Goal: Task Accomplishment & Management: Complete application form

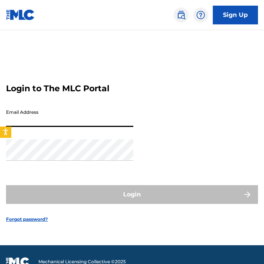
click at [64, 118] on input "Email Address" at bounding box center [69, 116] width 127 height 21
type input "[PERSON_NAME][EMAIL_ADDRESS][DOMAIN_NAME]"
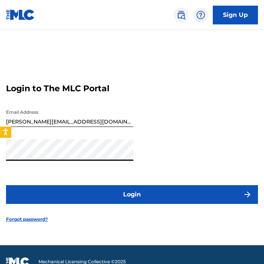
click at [6, 185] on button "Login" at bounding box center [132, 194] width 252 height 19
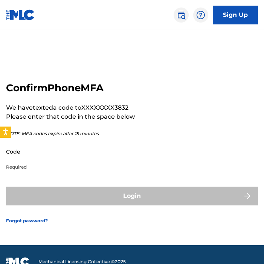
click at [97, 146] on input "Code" at bounding box center [69, 151] width 127 height 21
click at [97, 154] on input "Code" at bounding box center [69, 151] width 127 height 21
click at [17, 9] on link at bounding box center [20, 15] width 29 height 30
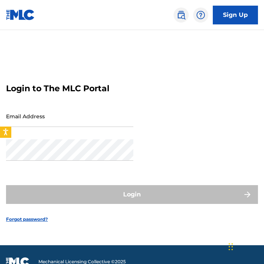
click at [80, 113] on input "Email Address" at bounding box center [69, 116] width 127 height 21
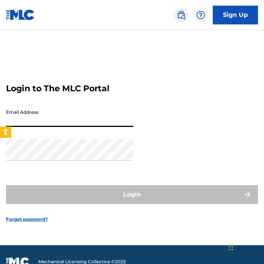
type input "[PERSON_NAME][EMAIL_ADDRESS][DOMAIN_NAME]"
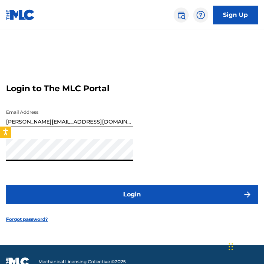
click at [6, 185] on button "Login" at bounding box center [132, 194] width 252 height 19
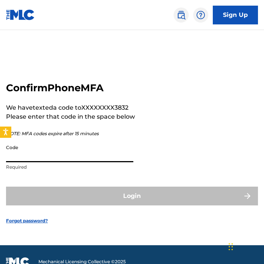
click at [77, 151] on input "Code" at bounding box center [69, 151] width 127 height 21
click at [61, 164] on p "Required" at bounding box center [69, 167] width 127 height 7
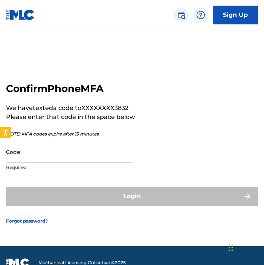
click at [52, 161] on input "Code" at bounding box center [69, 151] width 127 height 21
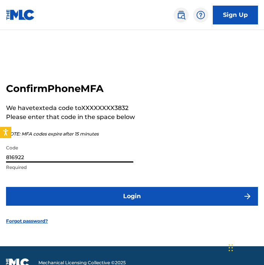
type input "816922"
click at [6, 187] on button "Login" at bounding box center [132, 196] width 252 height 19
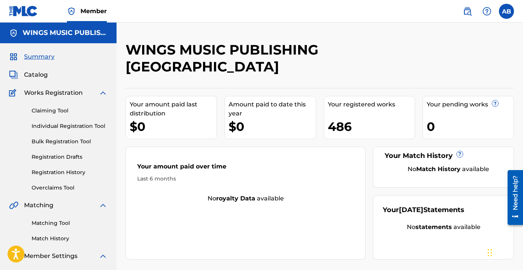
click at [85, 124] on link "Individual Registration Tool" at bounding box center [70, 126] width 76 height 8
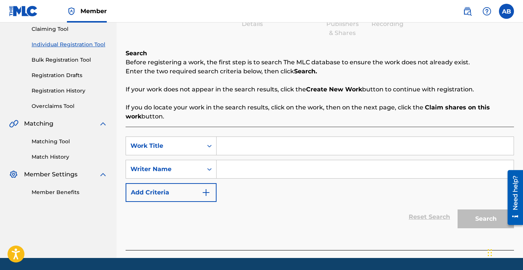
scroll to position [84, 0]
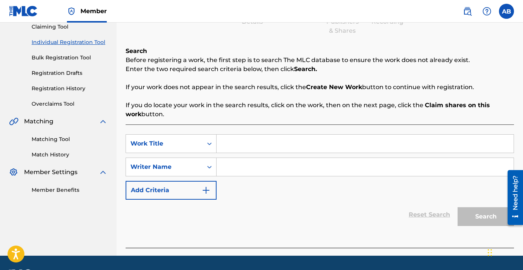
click at [251, 138] on input "Search Form" at bounding box center [365, 144] width 297 height 18
click at [262, 142] on input "Intro" at bounding box center [365, 144] width 297 height 18
type input "Intro"
click at [263, 208] on div "Reset Search Search" at bounding box center [320, 215] width 388 height 30
click at [263, 172] on input "Search Form" at bounding box center [365, 167] width 297 height 18
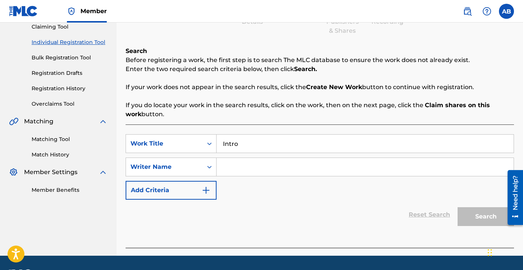
type input "B"
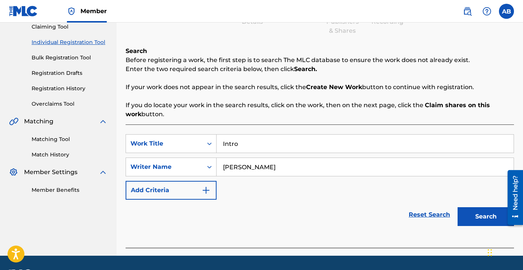
type input "[PERSON_NAME]"
click at [263, 207] on button "Search" at bounding box center [486, 216] width 56 height 19
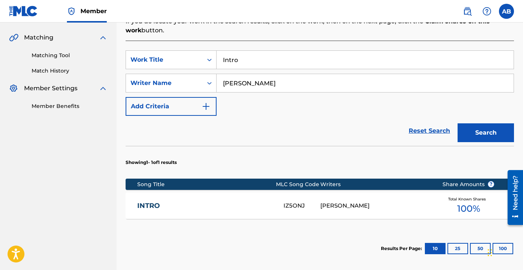
scroll to position [159, 0]
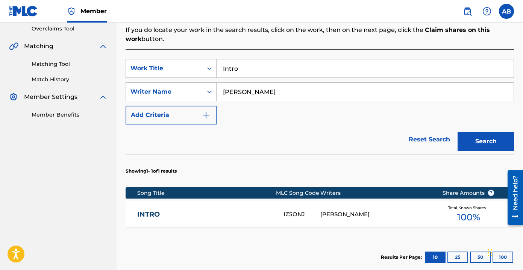
click at [263, 63] on input "Intro" at bounding box center [365, 68] width 297 height 18
type input "Run Away"
click at [263, 132] on button "Search" at bounding box center [486, 141] width 56 height 19
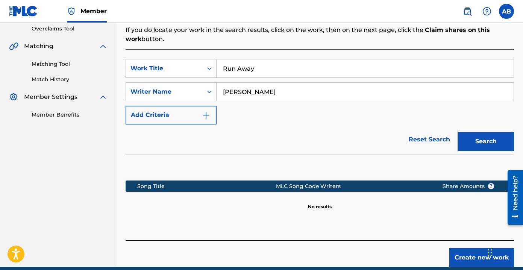
click at [263, 253] on button "Create new work" at bounding box center [481, 257] width 65 height 19
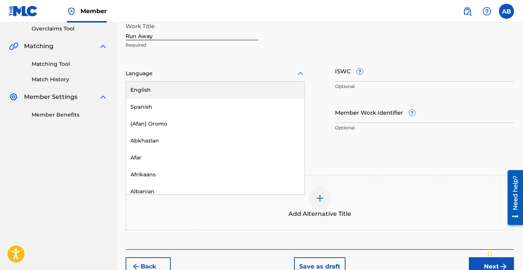
click at [204, 72] on div at bounding box center [215, 73] width 179 height 9
click at [202, 88] on div "English" at bounding box center [215, 90] width 179 height 17
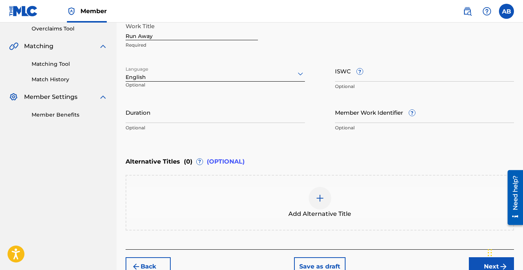
click at [223, 110] on input "Duration" at bounding box center [215, 112] width 179 height 21
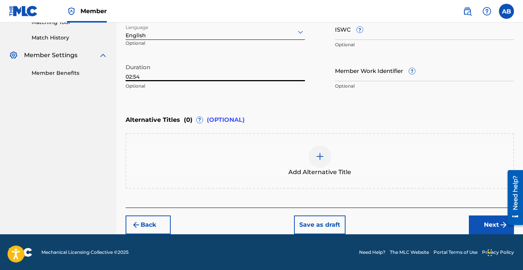
type input "02:54"
click at [263, 225] on button "Next" at bounding box center [491, 224] width 45 height 19
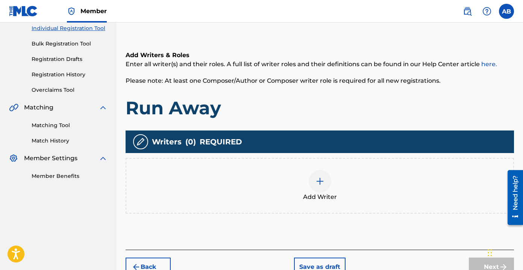
scroll to position [112, 0]
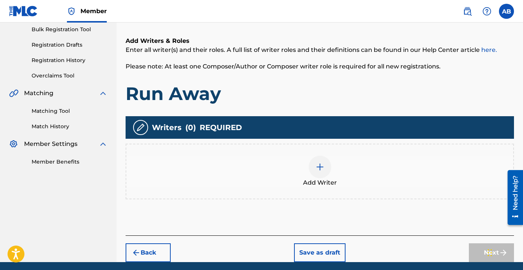
click at [263, 194] on div "Add Writer" at bounding box center [320, 172] width 388 height 56
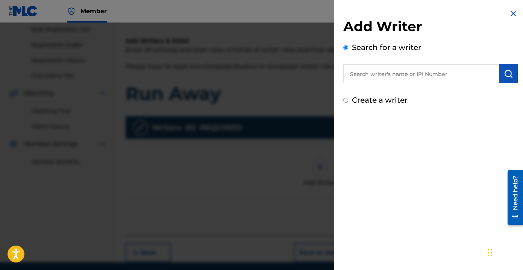
click at [263, 81] on input "text" at bounding box center [421, 73] width 156 height 19
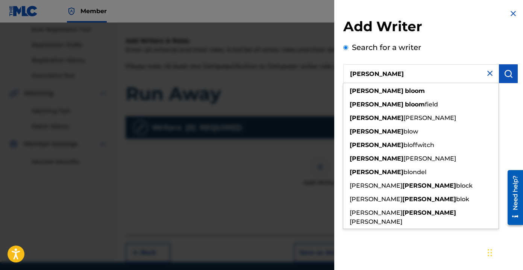
type input "[PERSON_NAME]"
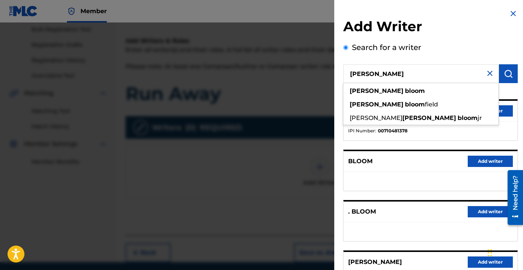
click at [263, 62] on div "Search for a writer [PERSON_NAME] [PERSON_NAME] [PERSON_NAME] field [PERSON_NAM…" at bounding box center [430, 206] width 174 height 328
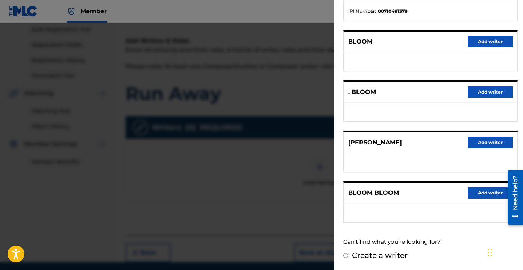
scroll to position [0, 0]
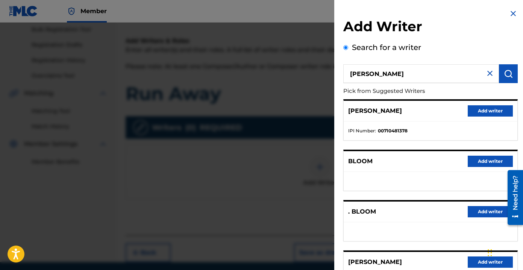
click at [263, 112] on button "Add writer" at bounding box center [490, 110] width 45 height 11
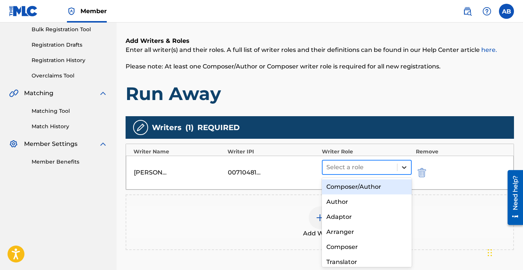
click at [263, 173] on div at bounding box center [404, 168] width 14 height 14
click at [263, 184] on div "Composer/Author" at bounding box center [367, 186] width 90 height 15
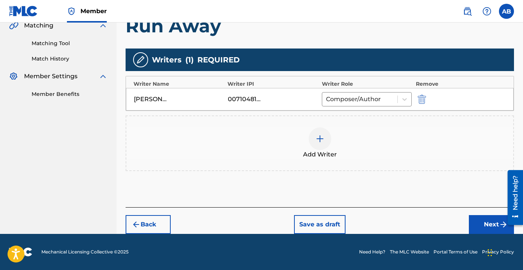
click at [263, 226] on button "Next" at bounding box center [491, 224] width 45 height 19
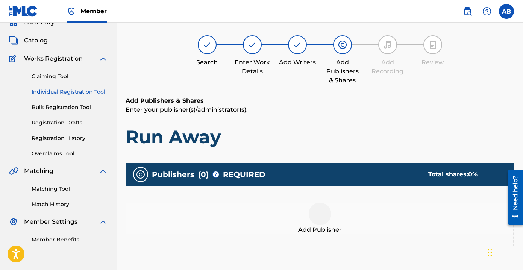
scroll to position [34, 0]
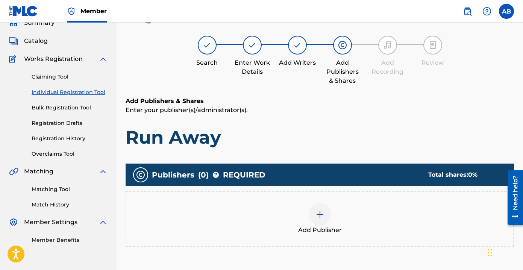
click at [263, 219] on div "Add Publisher" at bounding box center [319, 219] width 387 height 32
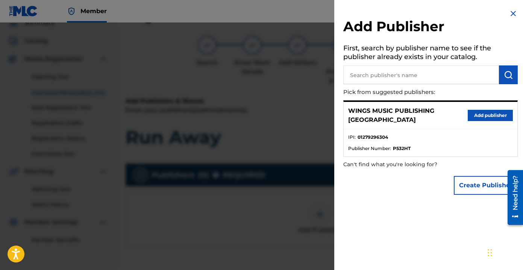
click at [263, 112] on button "Add publisher" at bounding box center [490, 115] width 45 height 11
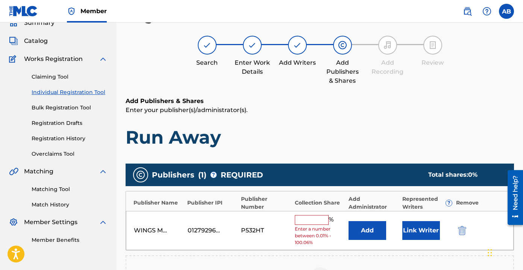
click at [263, 218] on input "text" at bounding box center [312, 220] width 34 height 10
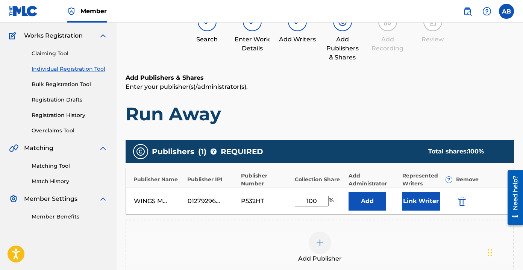
scroll to position [73, 0]
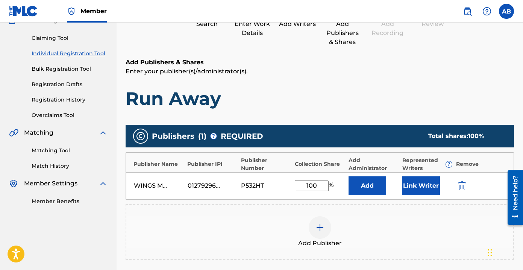
type input "100"
click at [263, 184] on button "Link Writer" at bounding box center [421, 185] width 38 height 19
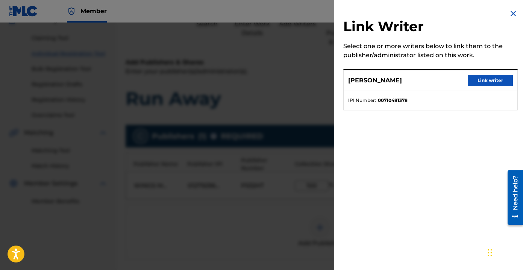
click at [263, 82] on button "Link writer" at bounding box center [490, 80] width 45 height 11
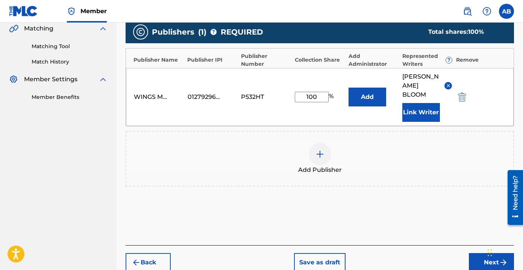
click at [263, 254] on button "Next" at bounding box center [491, 262] width 45 height 19
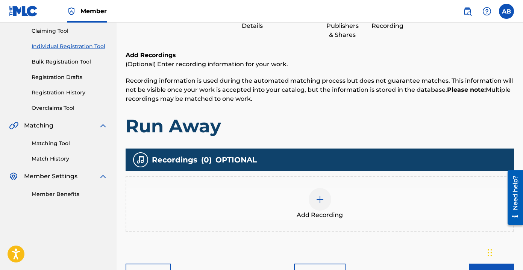
scroll to position [85, 0]
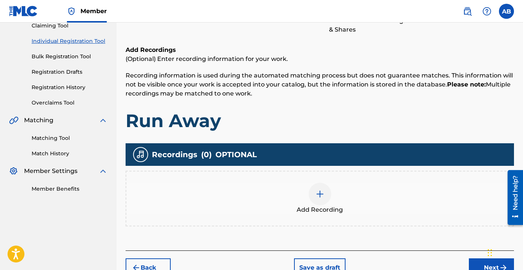
click at [263, 188] on div "Add Recording" at bounding box center [319, 199] width 387 height 32
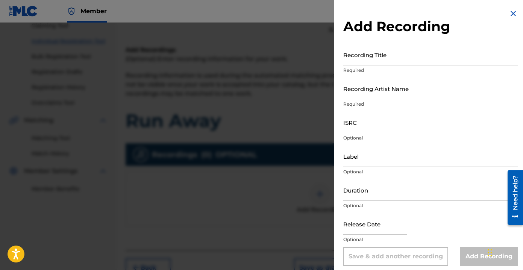
click at [263, 53] on input "Recording Title" at bounding box center [430, 54] width 174 height 21
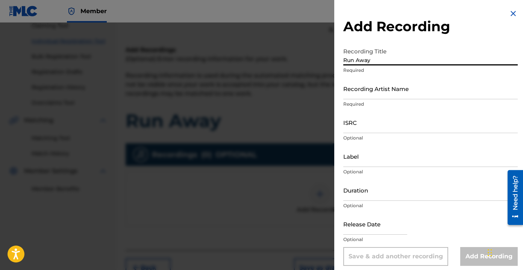
type input "Run Away"
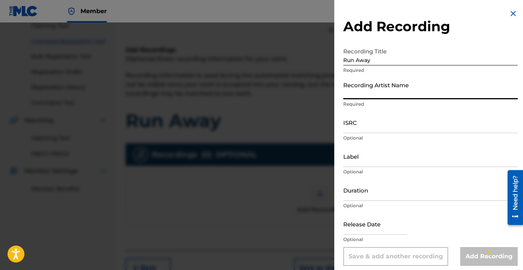
click at [263, 86] on input "Recording Artist Name" at bounding box center [430, 88] width 174 height 21
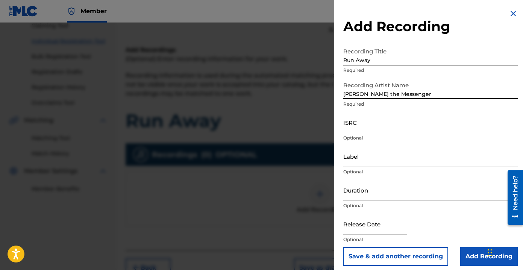
type input "[PERSON_NAME] the Messenger"
click at [263, 192] on input "Duration" at bounding box center [430, 189] width 174 height 21
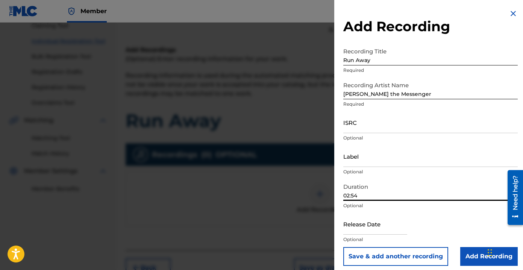
type input "02:54"
click at [263, 118] on input "ISRC" at bounding box center [430, 122] width 174 height 21
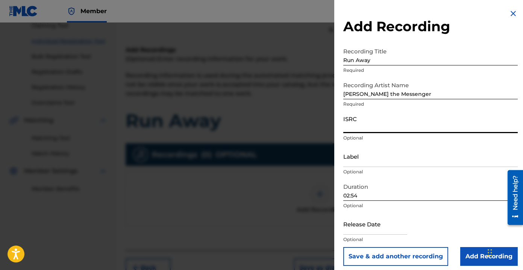
paste input "UKW3Z2501713"
type input "UKW3Z2501713"
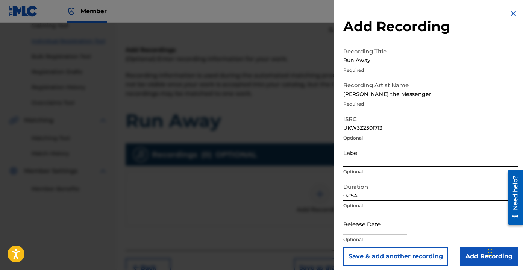
click at [263, 155] on input "Label" at bounding box center [430, 156] width 174 height 21
type input "Wings Music Group"
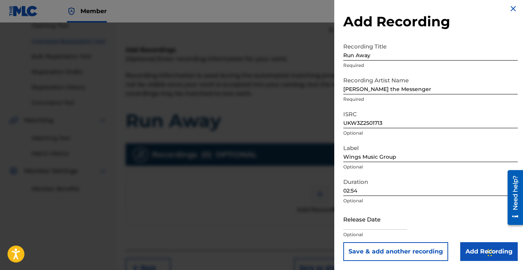
click at [263, 220] on input "text" at bounding box center [375, 218] width 64 height 21
select select "8"
select select "2025"
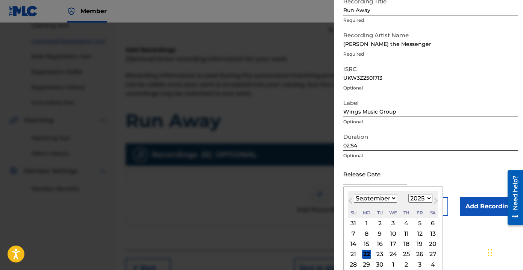
click at [263, 244] on div "19" at bounding box center [419, 244] width 9 height 9
type input "[DATE]"
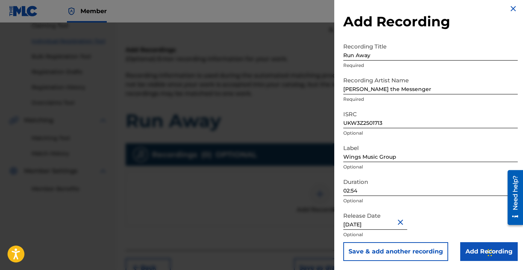
select select "8"
select select "2025"
click at [263, 250] on input "Add Recording" at bounding box center [489, 251] width 58 height 19
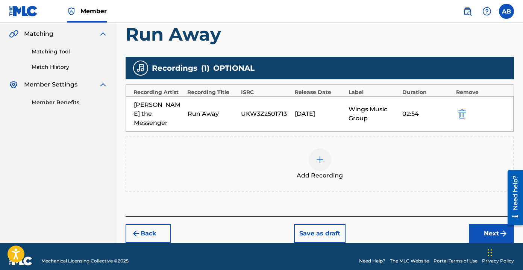
click at [263, 225] on button "Next" at bounding box center [491, 233] width 45 height 19
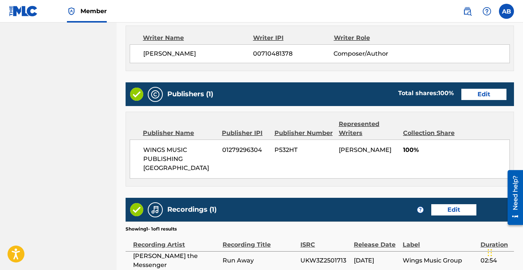
scroll to position [383, 0]
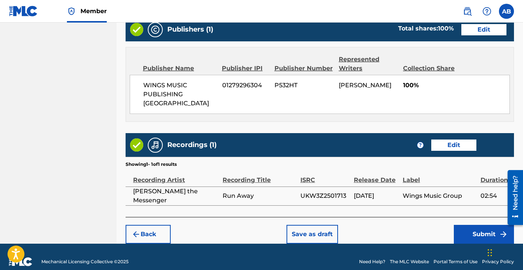
click at [263, 225] on button "Submit" at bounding box center [484, 234] width 60 height 19
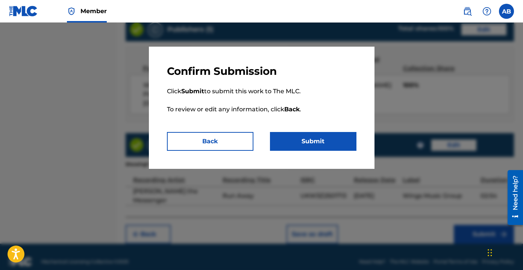
click at [263, 144] on button "Submit" at bounding box center [313, 141] width 86 height 19
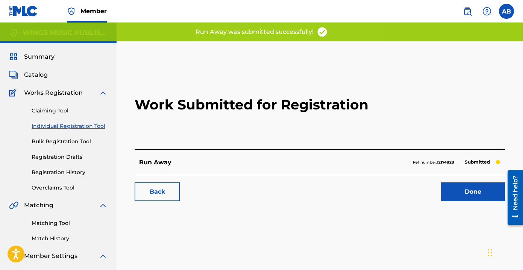
click at [263, 193] on link "Done" at bounding box center [473, 191] width 64 height 19
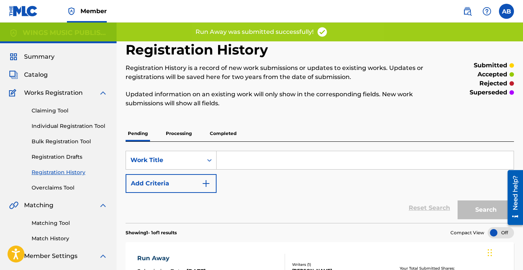
click at [79, 124] on link "Individual Registration Tool" at bounding box center [70, 126] width 76 height 8
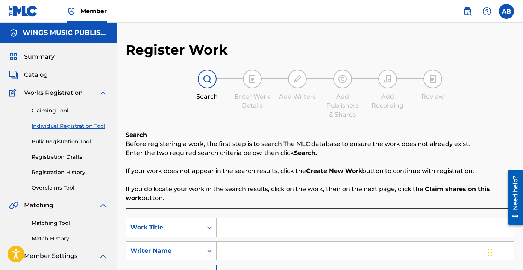
click at [228, 221] on input "Search Form" at bounding box center [365, 227] width 297 height 18
type input "Am I gonna be okay"
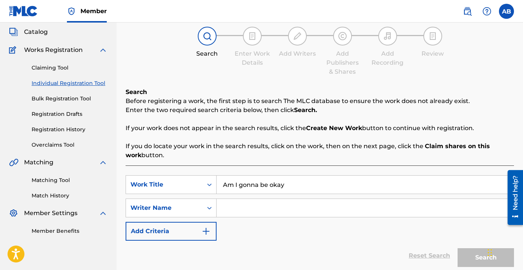
scroll to position [65, 0]
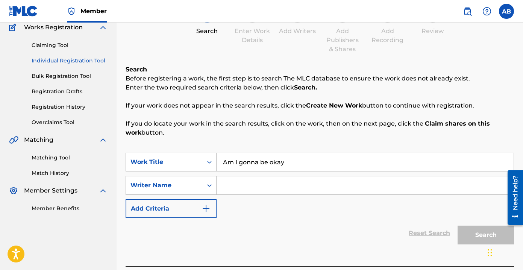
click at [263, 186] on input "Search Form" at bounding box center [365, 185] width 297 height 18
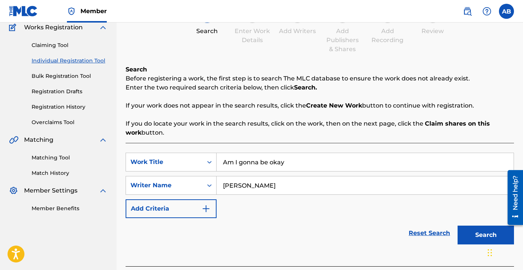
type input "[PERSON_NAME]"
click at [263, 226] on button "Search" at bounding box center [486, 235] width 56 height 19
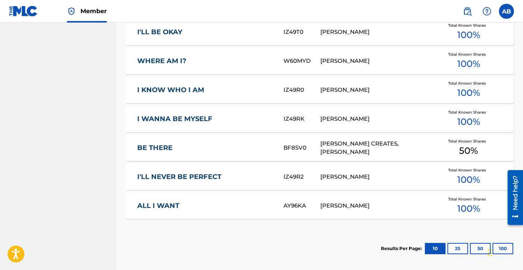
scroll to position [343, 0]
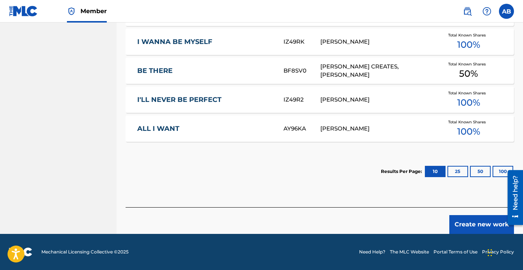
click at [263, 222] on button "Create new work" at bounding box center [481, 224] width 65 height 19
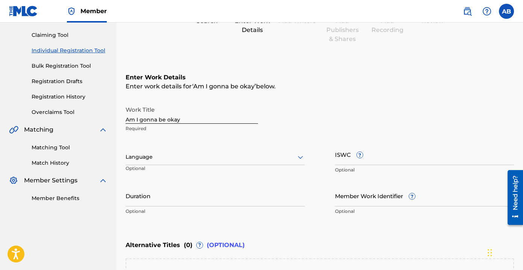
scroll to position [77, 0]
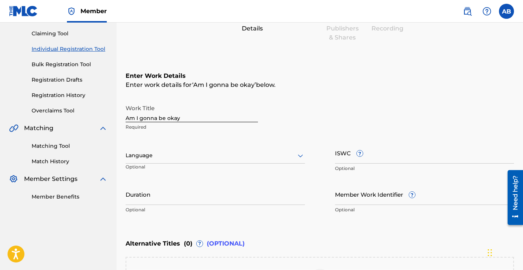
click at [238, 161] on div "Language" at bounding box center [215, 156] width 179 height 16
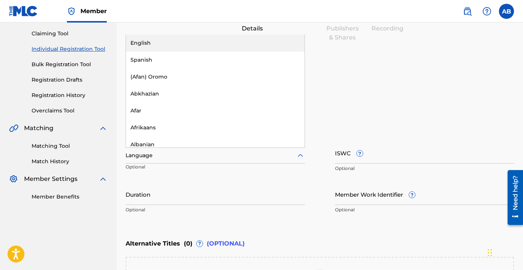
click at [224, 42] on div "English" at bounding box center [215, 43] width 179 height 17
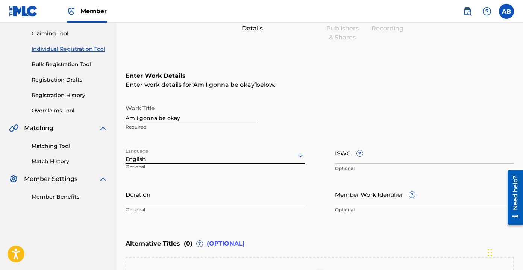
click at [224, 199] on input "Duration" at bounding box center [215, 194] width 179 height 21
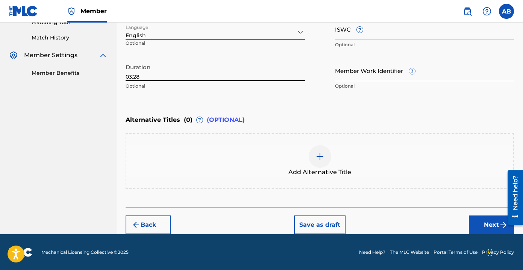
type input "03:28"
click at [263, 223] on button "Next" at bounding box center [491, 224] width 45 height 19
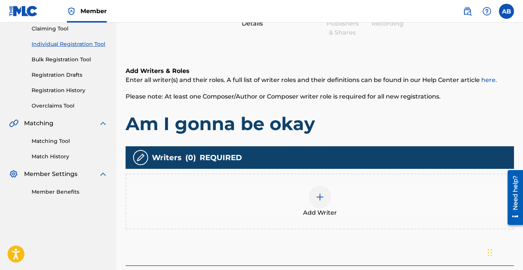
scroll to position [91, 0]
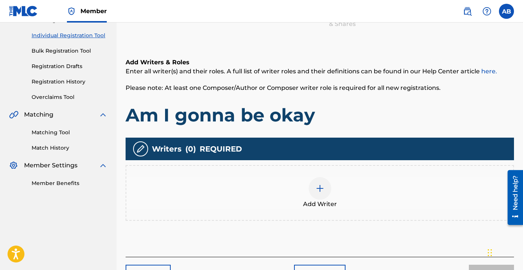
click at [263, 205] on div "Add Writer" at bounding box center [319, 193] width 387 height 32
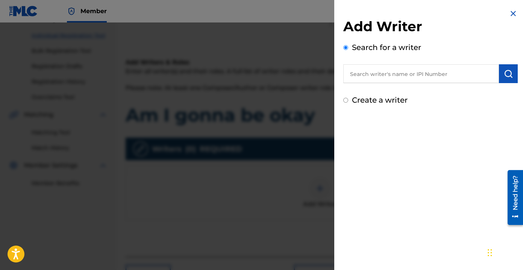
click at [263, 76] on input "text" at bounding box center [421, 73] width 156 height 19
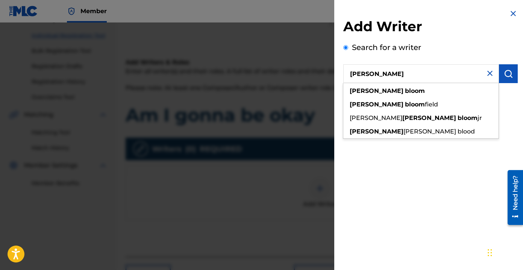
type input "[PERSON_NAME]"
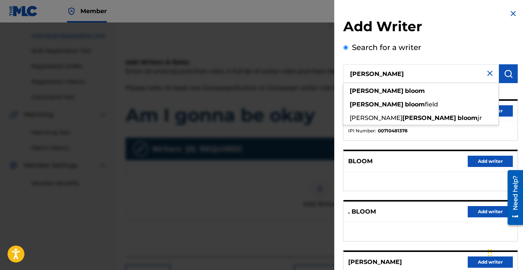
click at [263, 97] on div "[PERSON_NAME] [PERSON_NAME] [PERSON_NAME] field [PERSON_NAME] [PERSON_NAME] jr …" at bounding box center [430, 203] width 174 height 278
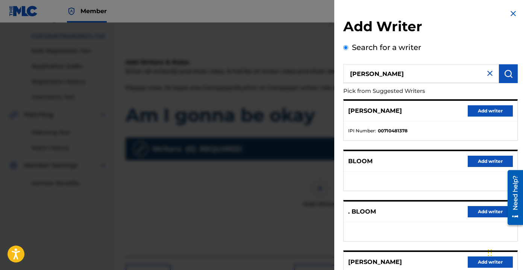
click at [263, 111] on button "Add writer" at bounding box center [490, 110] width 45 height 11
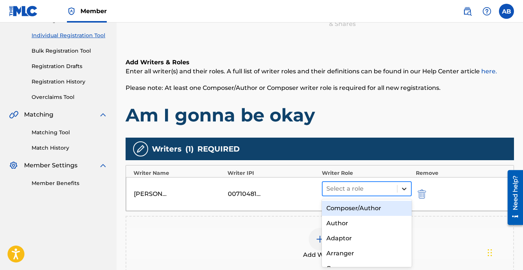
click at [263, 193] on div at bounding box center [404, 189] width 14 height 14
click at [263, 209] on div "Composer/Author" at bounding box center [367, 208] width 90 height 15
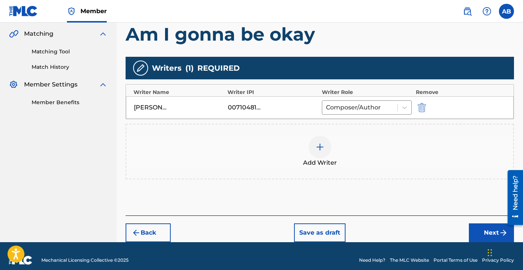
click at [263, 233] on button "Next" at bounding box center [491, 232] width 45 height 19
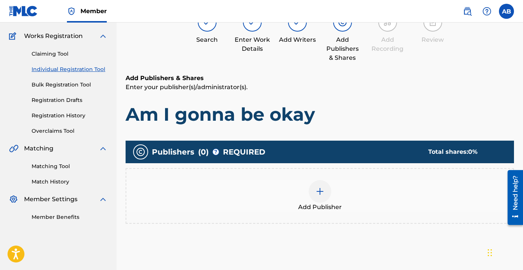
scroll to position [60, 0]
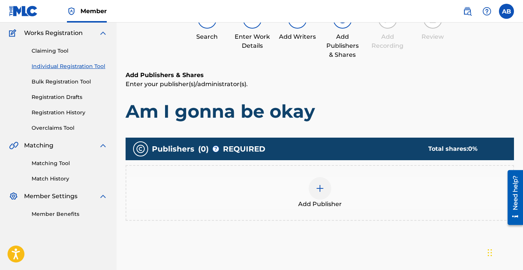
click at [263, 185] on div "Add Publisher" at bounding box center [319, 193] width 387 height 32
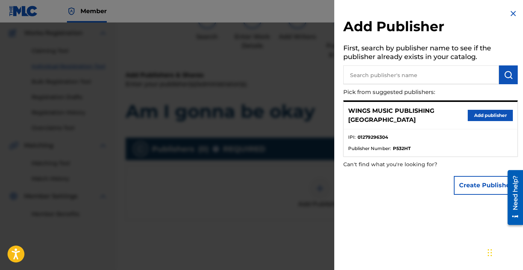
click at [263, 112] on button "Add publisher" at bounding box center [490, 115] width 45 height 11
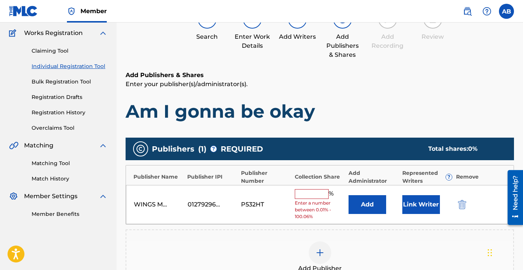
click at [263, 193] on input "text" at bounding box center [312, 194] width 34 height 10
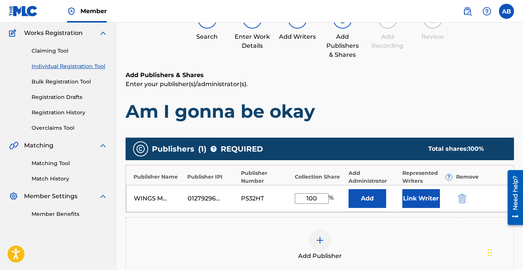
type input "100"
click at [263, 192] on button "Link Writer" at bounding box center [421, 198] width 38 height 19
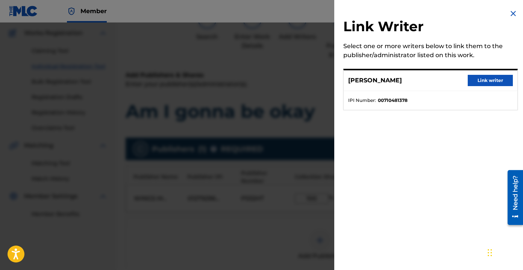
click at [263, 78] on button "Link writer" at bounding box center [490, 80] width 45 height 11
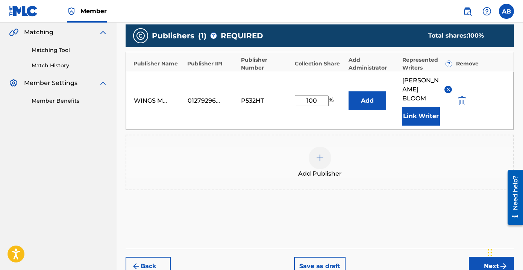
click at [263, 258] on button "Next" at bounding box center [491, 266] width 45 height 19
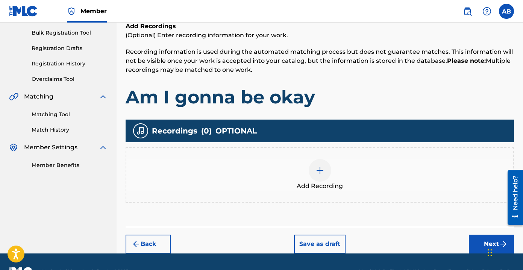
scroll to position [123, 0]
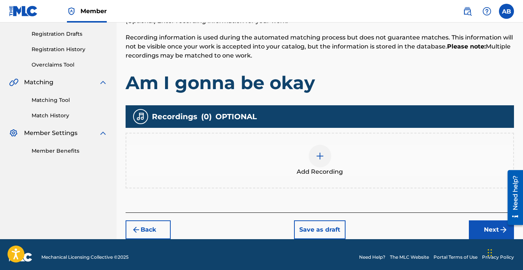
click at [263, 161] on div at bounding box center [320, 156] width 23 height 23
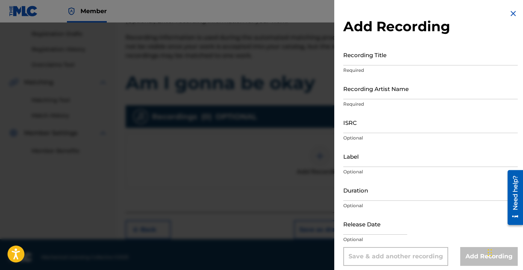
click at [263, 58] on input "Recording Title" at bounding box center [430, 54] width 174 height 21
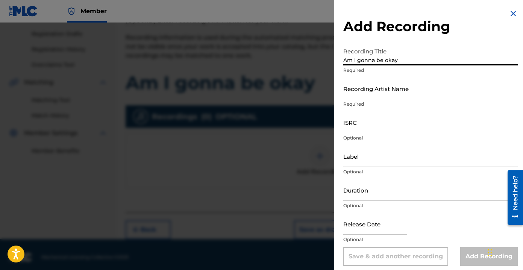
type input "Am I gonna be okay"
click at [263, 86] on input "Recording Artist Name" at bounding box center [430, 88] width 174 height 21
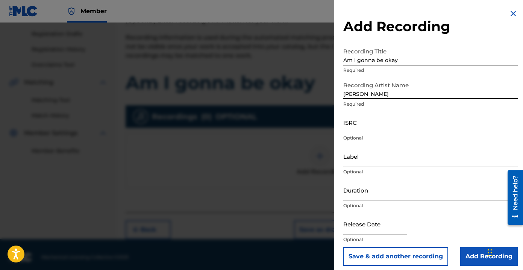
type input "[PERSON_NAME] the Messenger"
click at [263, 125] on input "ISRC" at bounding box center [430, 122] width 174 height 21
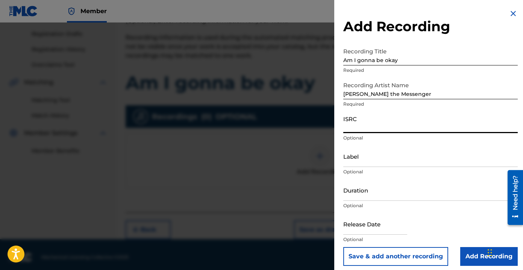
paste input "UKW3Z2503297"
type input "UKW3Z2503297"
click at [263, 162] on input "Label" at bounding box center [430, 156] width 174 height 21
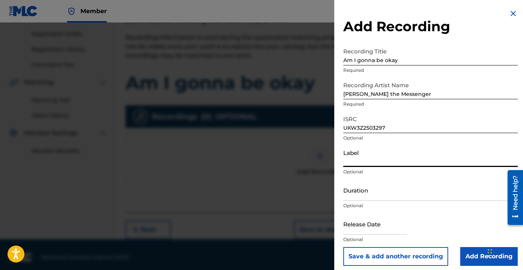
type input "Wings Music Group"
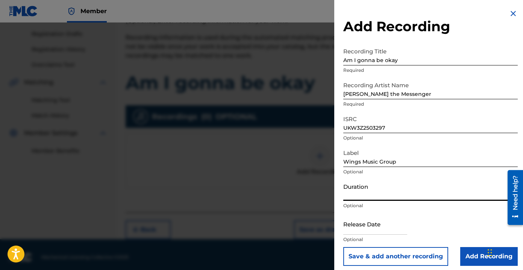
click at [263, 195] on input "Duration" at bounding box center [430, 189] width 174 height 21
type input "03:28"
click at [263, 226] on input "text" at bounding box center [375, 223] width 64 height 21
select select "8"
select select "2025"
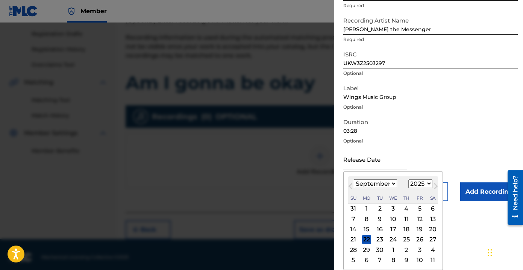
click at [263, 228] on div "19" at bounding box center [419, 229] width 9 height 9
type input "[DATE]"
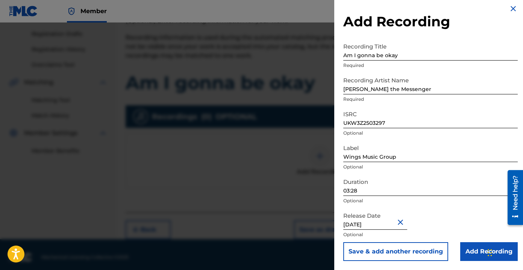
select select "8"
select select "2025"
click at [263, 252] on input "Add Recording" at bounding box center [489, 251] width 58 height 19
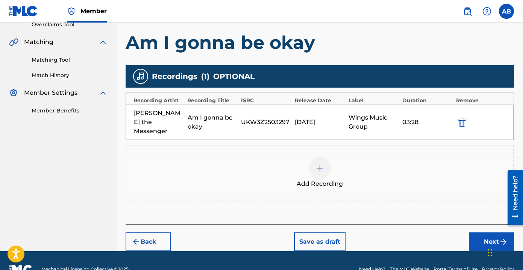
click at [263, 237] on button "Next" at bounding box center [491, 241] width 45 height 19
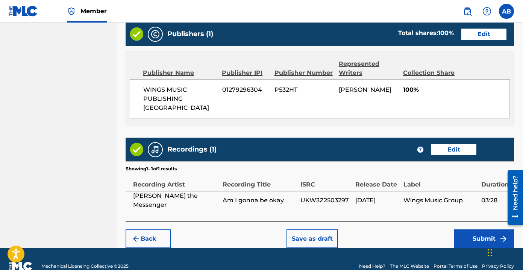
scroll to position [383, 0]
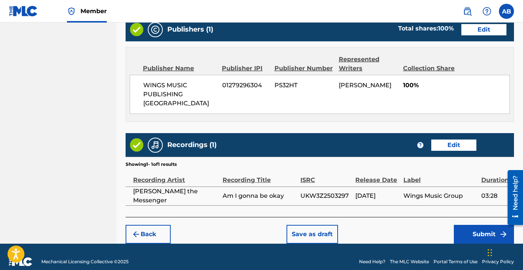
click at [263, 225] on button "Submit" at bounding box center [484, 234] width 60 height 19
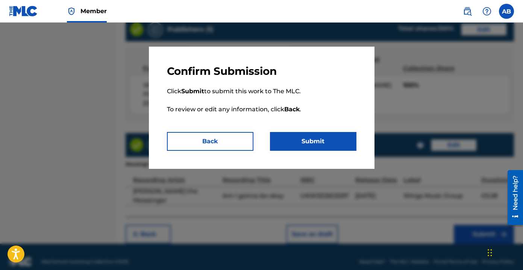
click at [263, 135] on button "Submit" at bounding box center [313, 141] width 86 height 19
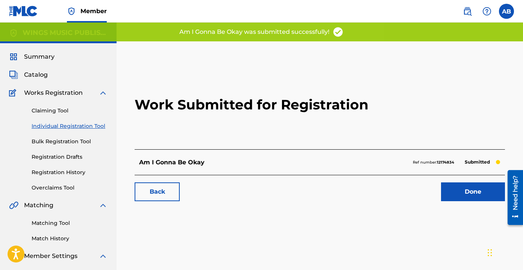
click at [263, 192] on link "Done" at bounding box center [473, 191] width 64 height 19
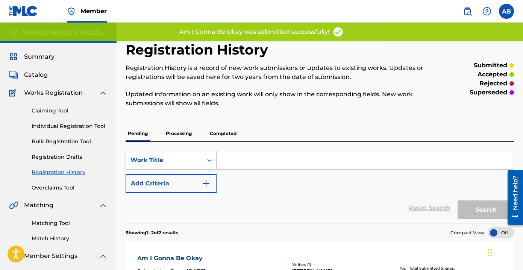
click at [50, 124] on link "Individual Registration Tool" at bounding box center [70, 126] width 76 height 8
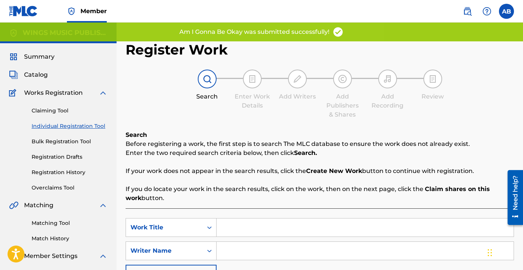
click at [263, 222] on input "Search Form" at bounding box center [365, 227] width 297 height 18
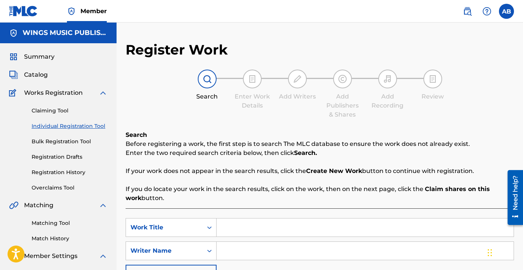
click at [242, 219] on input "Search Form" at bounding box center [365, 227] width 297 height 18
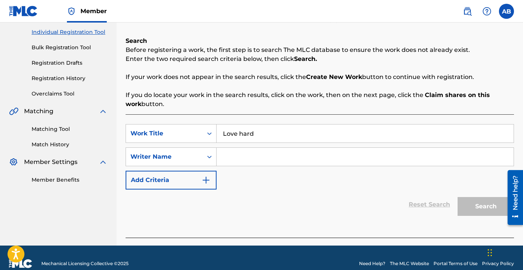
scroll to position [104, 0]
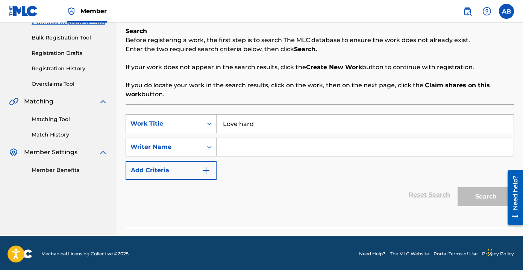
type input "Love hard"
click at [256, 141] on input "Search Form" at bounding box center [365, 147] width 297 height 18
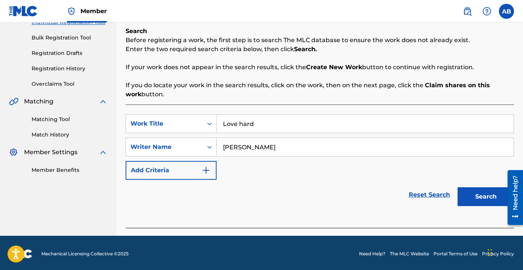
type input "[PERSON_NAME]"
click at [263, 187] on button "Search" at bounding box center [486, 196] width 56 height 19
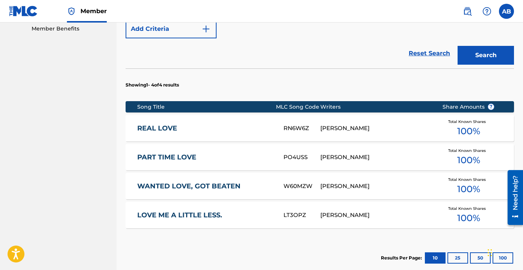
scroll to position [249, 0]
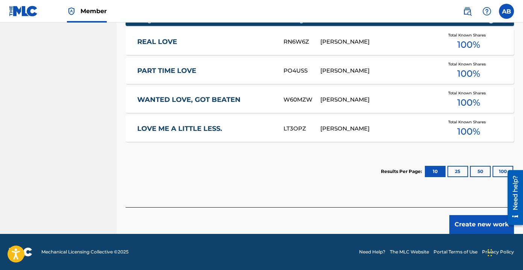
click at [263, 224] on button "Create new work" at bounding box center [481, 224] width 65 height 19
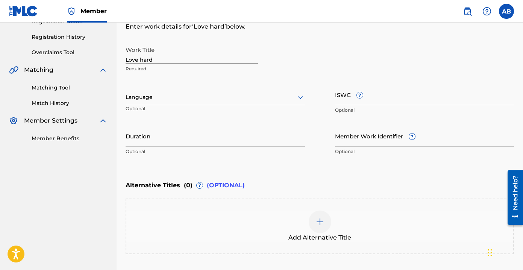
scroll to position [127, 0]
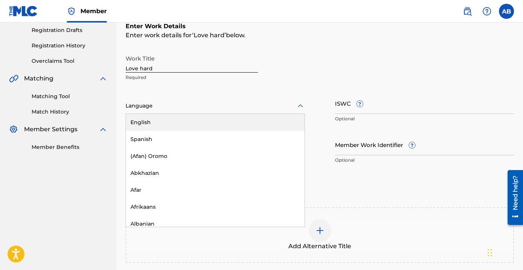
click at [217, 100] on div "Language" at bounding box center [215, 106] width 179 height 16
click at [210, 124] on div "English" at bounding box center [215, 122] width 179 height 17
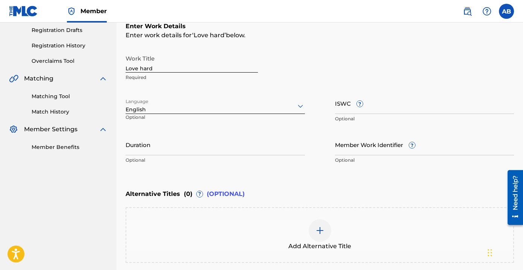
click at [209, 155] on input "Duration" at bounding box center [215, 144] width 179 height 21
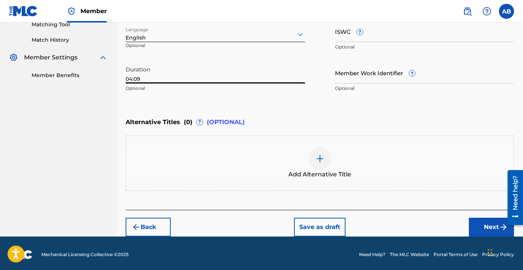
type input "04:09"
click at [263, 225] on button "Next" at bounding box center [491, 227] width 45 height 19
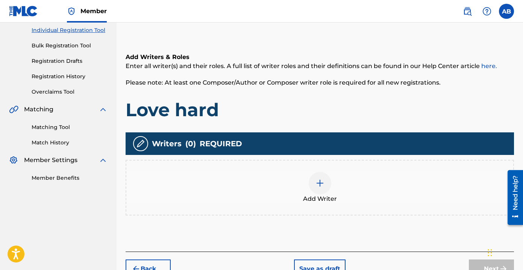
scroll to position [107, 0]
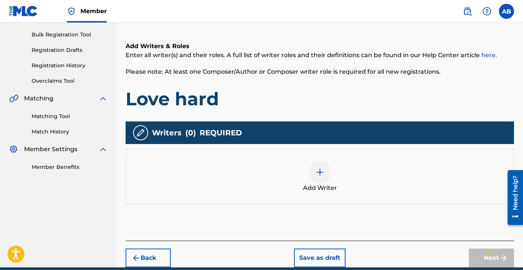
click at [263, 169] on div "Add Writer" at bounding box center [319, 177] width 387 height 32
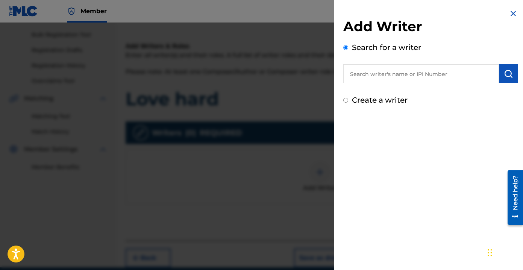
click at [263, 79] on input "text" at bounding box center [421, 73] width 156 height 19
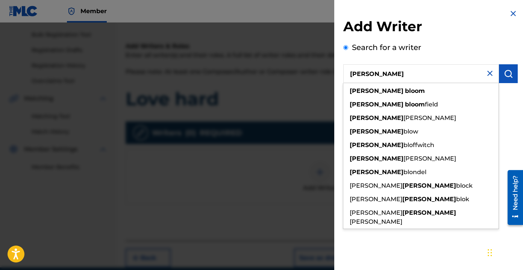
type input "[PERSON_NAME]"
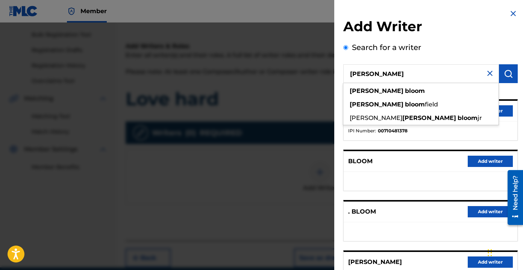
click at [263, 44] on div "Search for a writer [PERSON_NAME] [PERSON_NAME] [PERSON_NAME] field [PERSON_NAM…" at bounding box center [430, 206] width 174 height 328
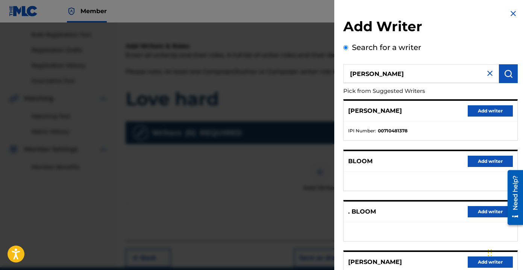
click at [263, 114] on button "Add writer" at bounding box center [490, 110] width 45 height 11
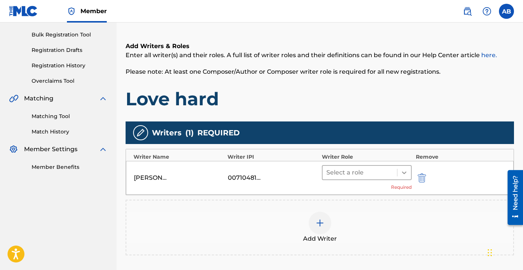
click at [263, 174] on icon at bounding box center [404, 173] width 8 height 8
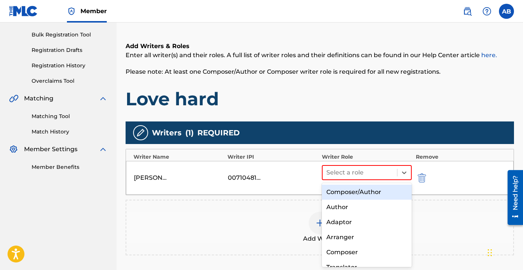
click at [263, 196] on div "Composer/Author" at bounding box center [367, 192] width 90 height 15
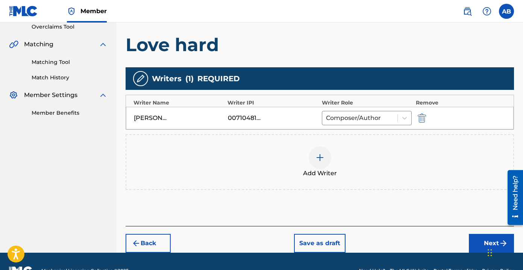
scroll to position [172, 0]
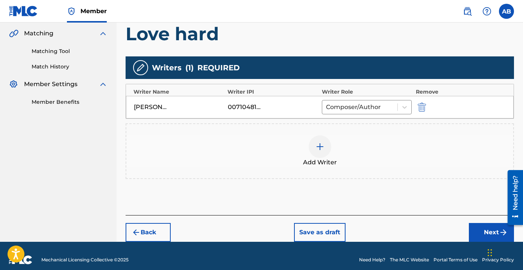
click at [263, 236] on button "Next" at bounding box center [491, 232] width 45 height 19
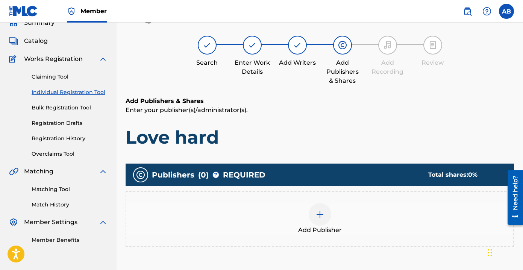
scroll to position [54, 0]
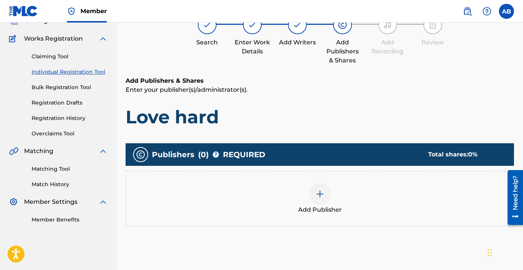
click at [263, 194] on div "Add Publisher" at bounding box center [319, 199] width 387 height 32
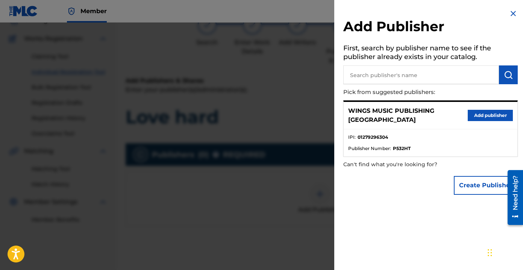
click at [263, 110] on button "Add publisher" at bounding box center [490, 115] width 45 height 11
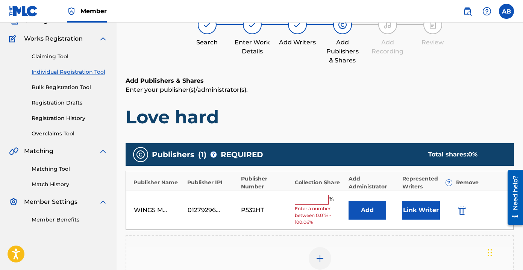
click at [263, 202] on input "text" at bounding box center [312, 200] width 34 height 10
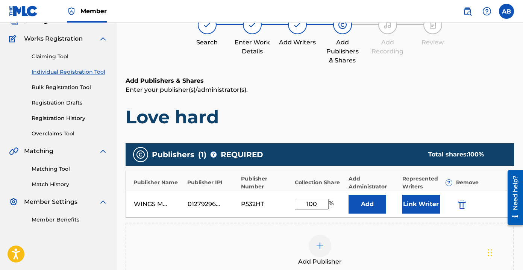
type input "100"
click at [263, 199] on button "Link Writer" at bounding box center [421, 204] width 38 height 19
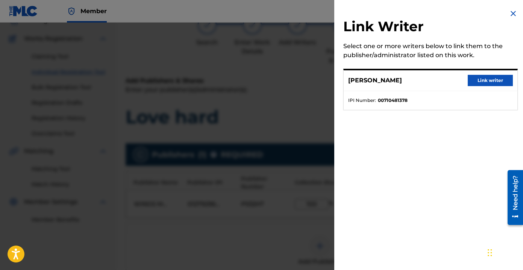
click at [263, 81] on button "Link writer" at bounding box center [490, 80] width 45 height 11
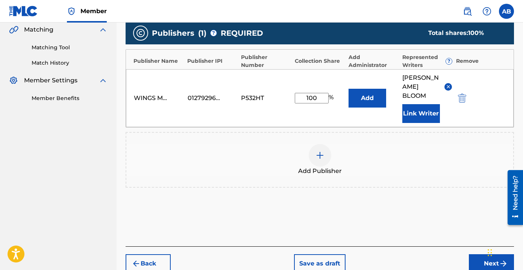
click at [263, 256] on button "Next" at bounding box center [491, 263] width 45 height 19
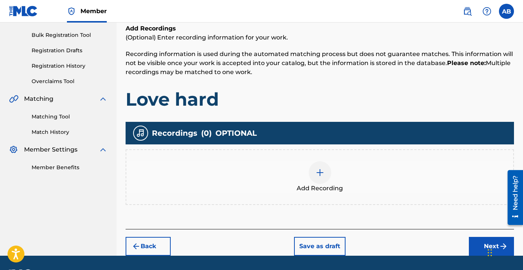
scroll to position [128, 0]
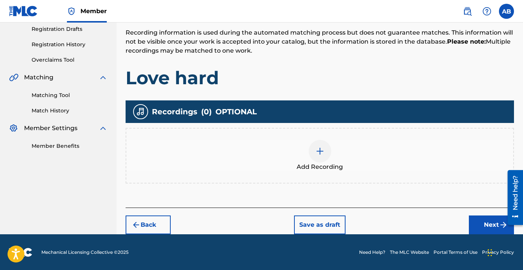
click at [263, 154] on div "Add Recording" at bounding box center [319, 156] width 387 height 32
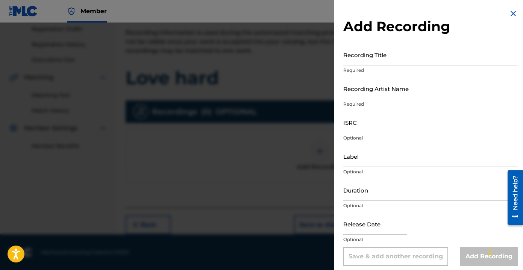
click at [263, 57] on input "Recording Title" at bounding box center [430, 54] width 174 height 21
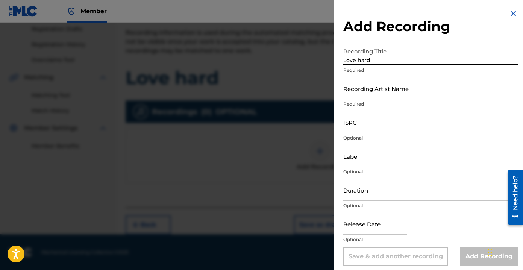
type input "Love hard"
click at [263, 83] on input "Recording Artist Name" at bounding box center [430, 88] width 174 height 21
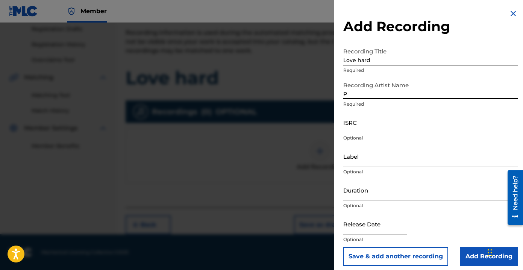
type input "[PERSON_NAME] the Messenger"
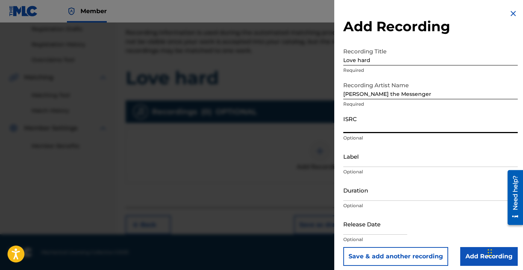
click at [263, 128] on input "ISRC" at bounding box center [430, 122] width 174 height 21
paste input "UKW3Z2503298"
type input "UKW3Z2503298"
click at [263, 159] on input "Label" at bounding box center [430, 156] width 174 height 21
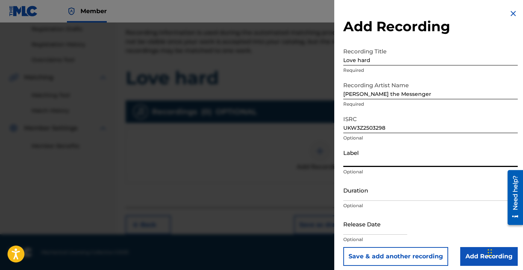
type input "Wings Music Group"
click at [263, 192] on input "Duration" at bounding box center [430, 189] width 174 height 21
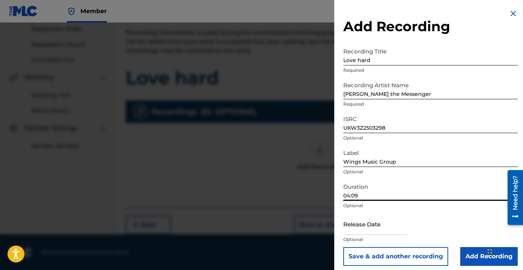
type input "04:09"
click at [263, 225] on input "text" at bounding box center [375, 223] width 64 height 21
select select "8"
select select "2025"
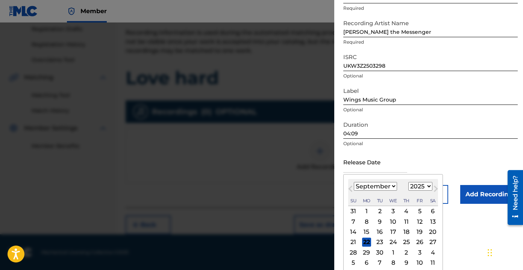
click at [263, 234] on div "19" at bounding box center [419, 232] width 9 height 9
type input "[DATE]"
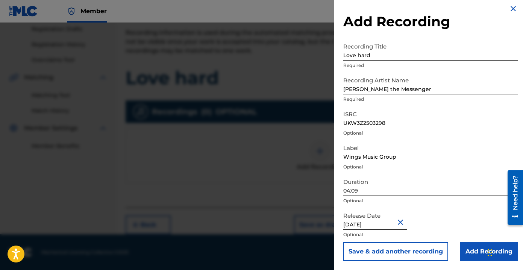
scroll to position [5, 0]
click at [263, 251] on input "Add Recording" at bounding box center [489, 251] width 58 height 19
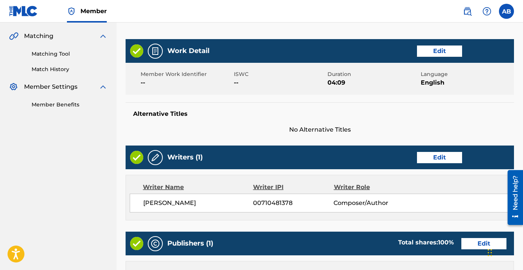
scroll to position [383, 0]
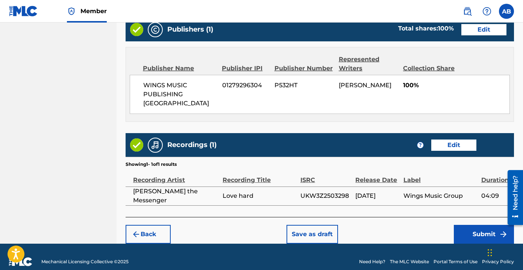
click at [263, 228] on button "Submit" at bounding box center [484, 234] width 60 height 19
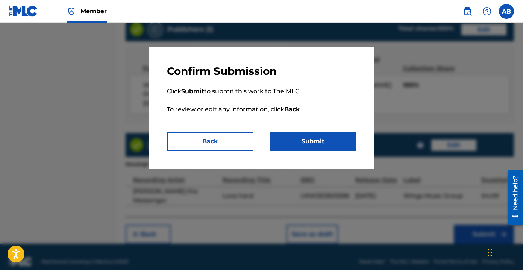
click at [263, 128] on p "Click Submit to submit this work to The MLC. To review or edit any information,…" at bounding box center [262, 105] width 190 height 54
click at [263, 135] on button "Submit" at bounding box center [313, 141] width 86 height 19
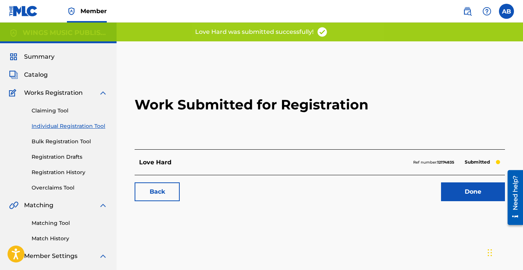
click at [263, 193] on link "Done" at bounding box center [473, 191] width 64 height 19
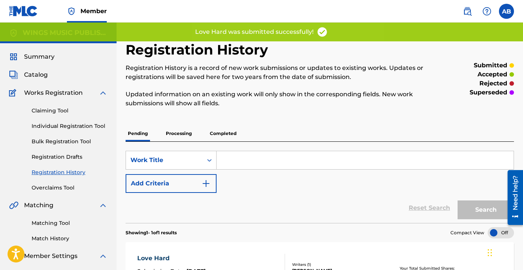
click at [67, 124] on link "Individual Registration Tool" at bounding box center [70, 126] width 76 height 8
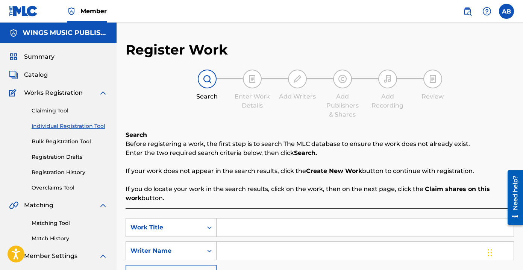
click at [263, 224] on input "Search Form" at bounding box center [365, 227] width 297 height 18
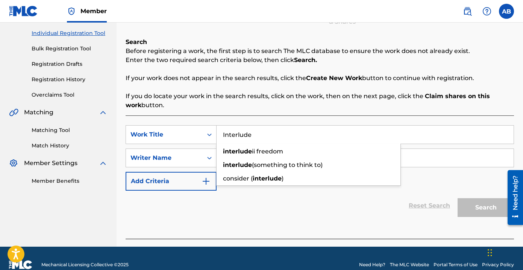
scroll to position [106, 0]
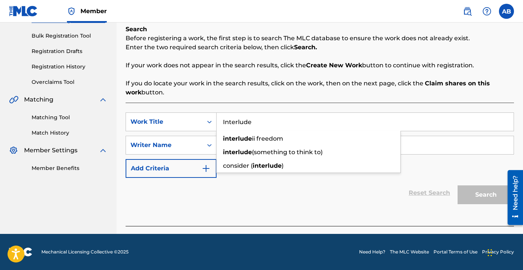
type input "Interlude"
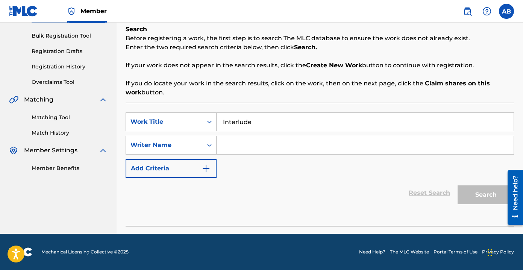
click at [263, 142] on input "Search Form" at bounding box center [365, 145] width 297 height 18
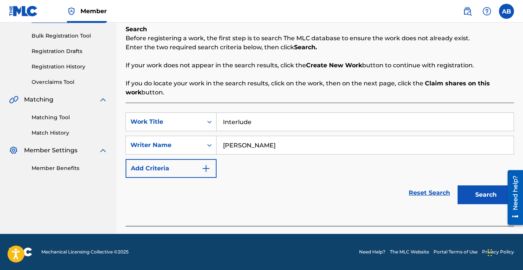
type input "[PERSON_NAME]"
click at [263, 185] on button "Search" at bounding box center [486, 194] width 56 height 19
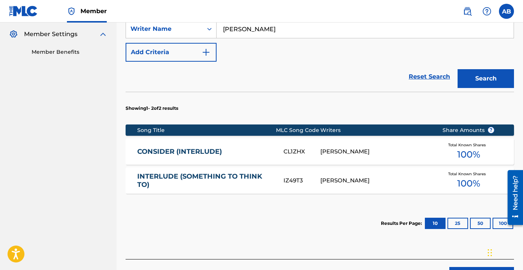
scroll to position [222, 0]
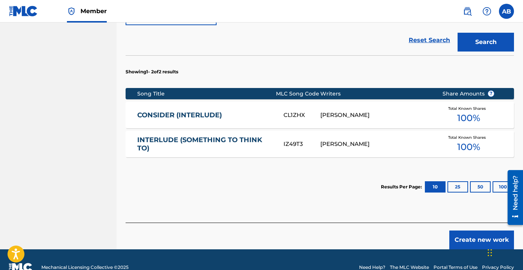
click at [263, 240] on button "Create new work" at bounding box center [481, 240] width 65 height 19
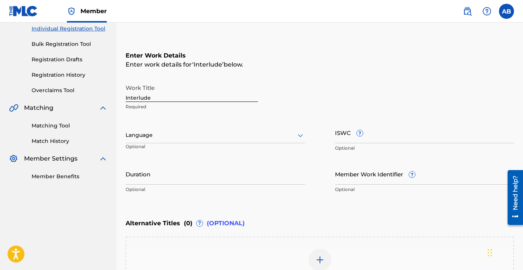
scroll to position [98, 0]
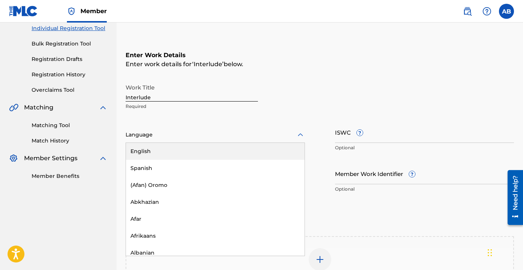
click at [230, 132] on div at bounding box center [215, 134] width 179 height 9
click at [227, 151] on div "English" at bounding box center [215, 151] width 179 height 17
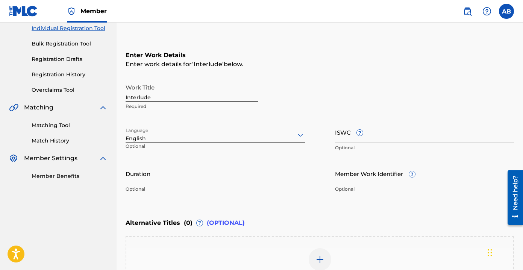
click at [226, 172] on input "Duration" at bounding box center [215, 173] width 179 height 21
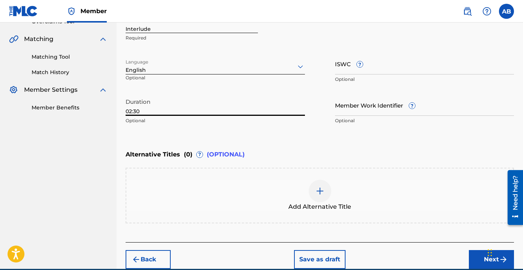
scroll to position [181, 0]
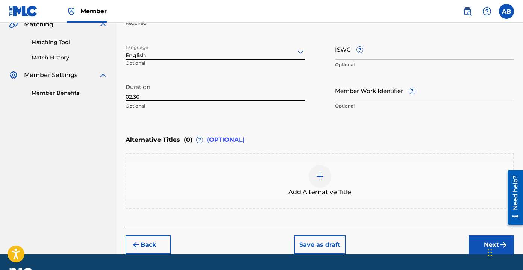
type input "02:30"
click at [263, 246] on button "Next" at bounding box center [491, 244] width 45 height 19
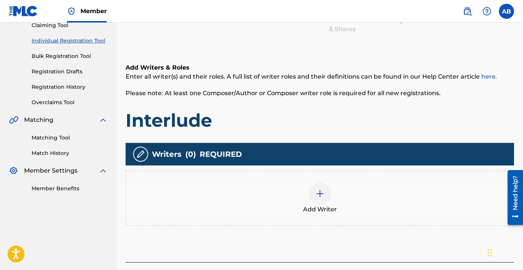
scroll to position [90, 0]
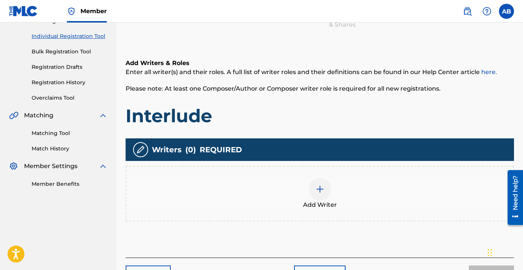
click at [263, 196] on div "Add Writer" at bounding box center [319, 194] width 387 height 32
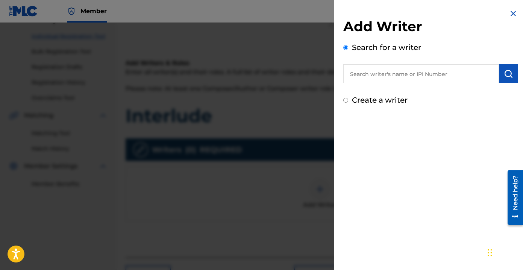
click at [263, 78] on input "text" at bounding box center [421, 73] width 156 height 19
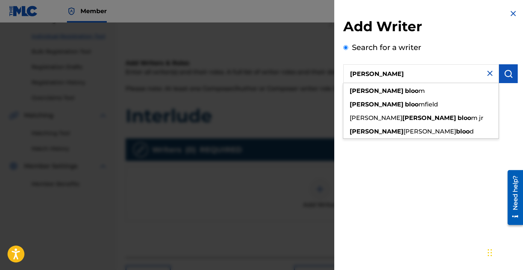
type input "[PERSON_NAME]"
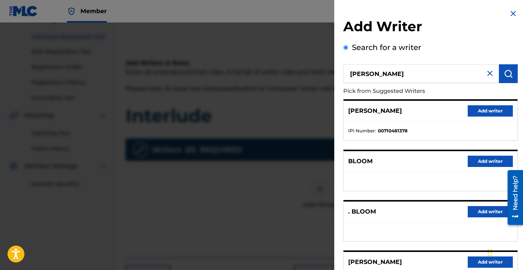
click at [263, 52] on div "Search for a writer [PERSON_NAME] Pick from Suggested Writers [PERSON_NAME] Add…" at bounding box center [430, 206] width 174 height 328
click at [263, 109] on button "Add writer" at bounding box center [490, 110] width 45 height 11
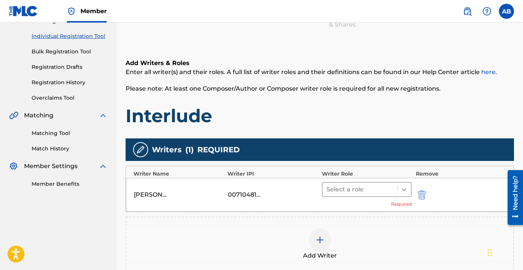
click at [263, 188] on icon at bounding box center [404, 190] width 8 height 8
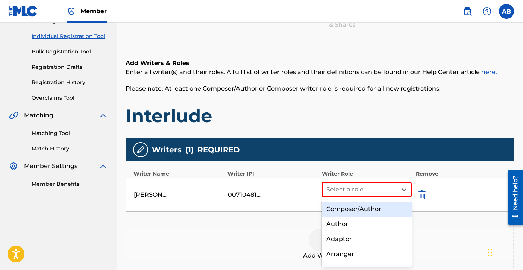
click at [263, 209] on div "Composer/Author" at bounding box center [367, 209] width 90 height 15
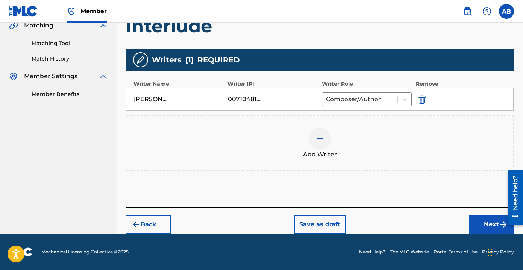
click at [263, 227] on button "Next" at bounding box center [491, 224] width 45 height 19
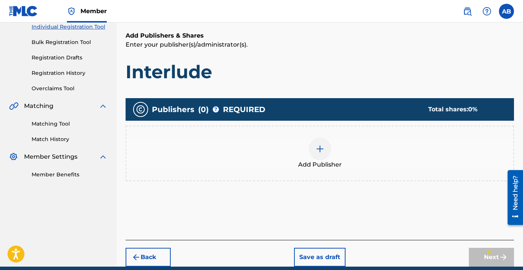
scroll to position [115, 0]
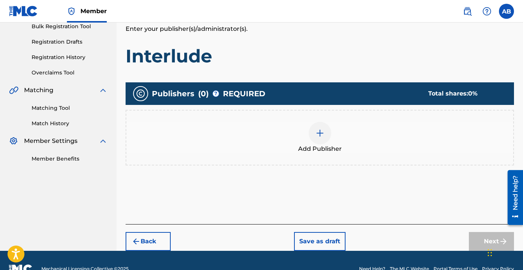
click at [263, 155] on div "Add Publisher" at bounding box center [320, 138] width 388 height 56
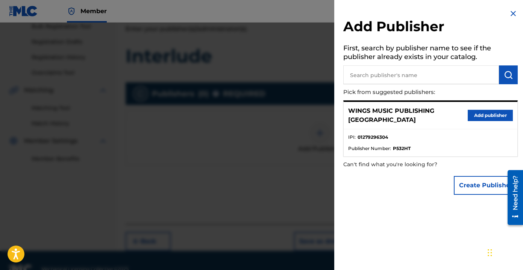
click at [263, 113] on button "Add publisher" at bounding box center [490, 115] width 45 height 11
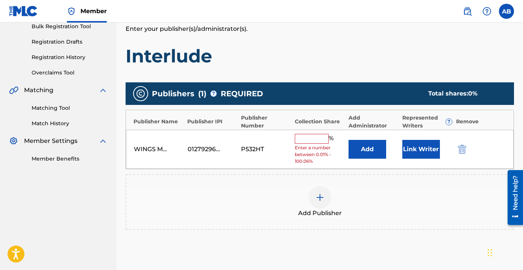
click at [263, 139] on input "text" at bounding box center [312, 139] width 34 height 10
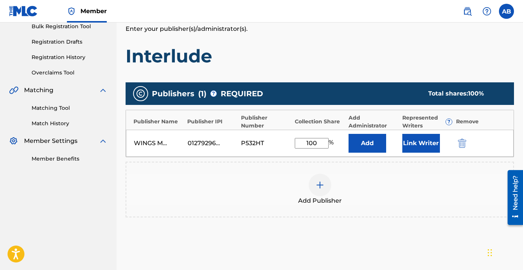
type input "100"
click at [263, 143] on button "Link Writer" at bounding box center [421, 143] width 38 height 19
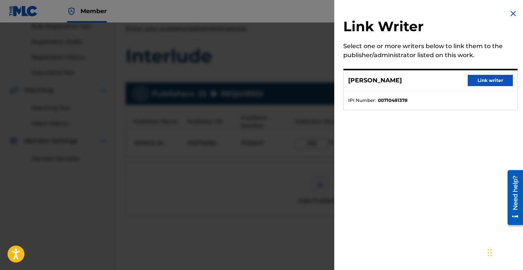
click at [263, 80] on button "Link writer" at bounding box center [490, 80] width 45 height 11
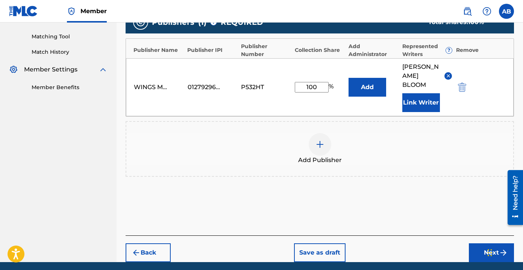
scroll to position [197, 0]
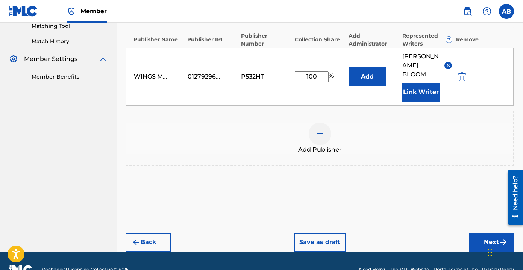
click at [263, 233] on button "Next" at bounding box center [491, 242] width 45 height 19
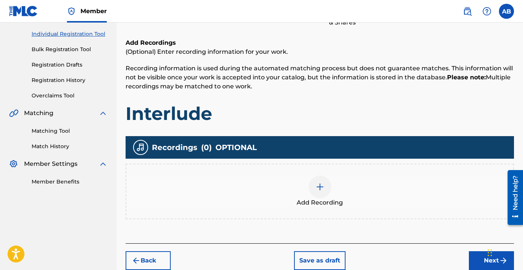
scroll to position [99, 0]
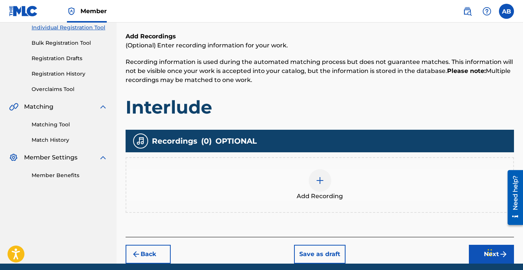
click at [263, 182] on div "Add Recording" at bounding box center [319, 185] width 387 height 32
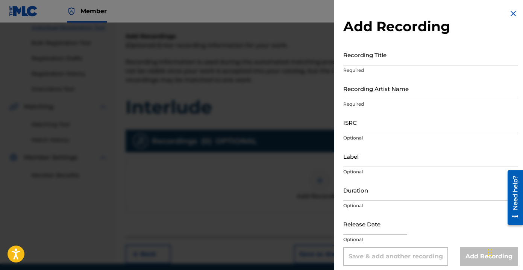
click at [263, 62] on input "Recording Title" at bounding box center [430, 54] width 174 height 21
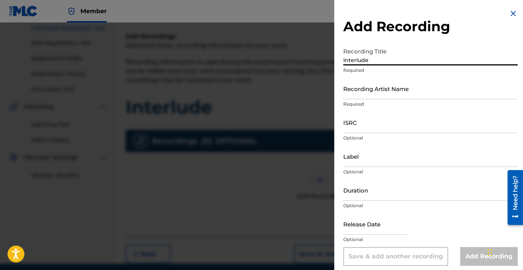
type input "Interlude"
click at [263, 88] on input "Recording Artist Name" at bounding box center [430, 88] width 174 height 21
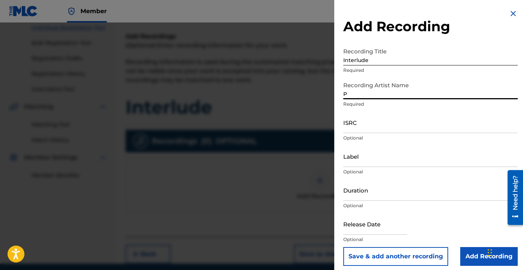
type input "[PERSON_NAME] the Messenger"
click at [263, 131] on input "ISRC" at bounding box center [430, 122] width 174 height 21
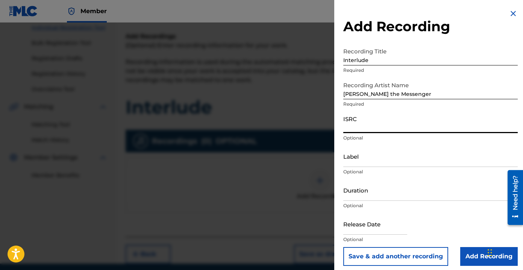
paste input "UKW3Z2503299"
type input "UKW3Z2503299"
click at [263, 154] on input "Label" at bounding box center [430, 156] width 174 height 21
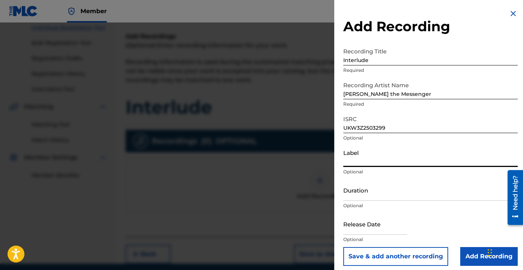
type input "Wings Music Group"
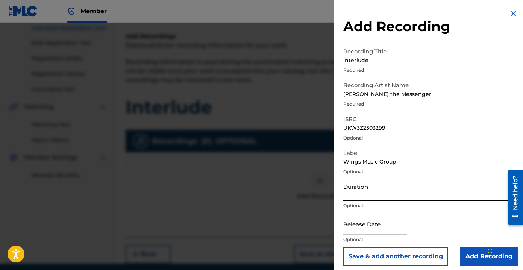
click at [263, 193] on input "Duration" at bounding box center [430, 189] width 174 height 21
type input "02:30"
click at [263, 225] on input "text" at bounding box center [375, 223] width 64 height 21
select select "8"
select select "2025"
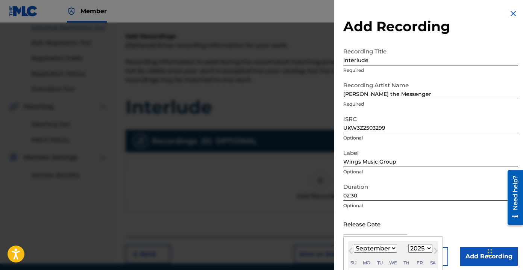
type input "[DATE]"
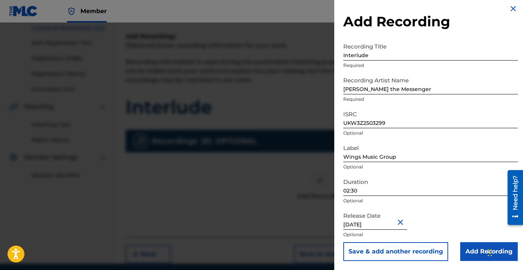
scroll to position [5, 0]
click at [263, 246] on input "Add Recording" at bounding box center [489, 251] width 58 height 19
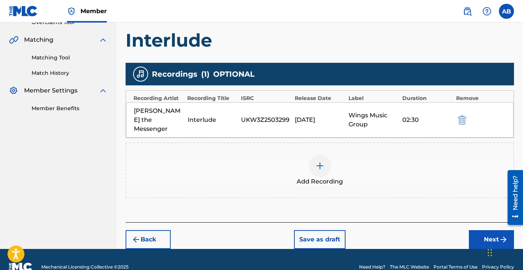
click at [263, 234] on button "Next" at bounding box center [491, 239] width 45 height 19
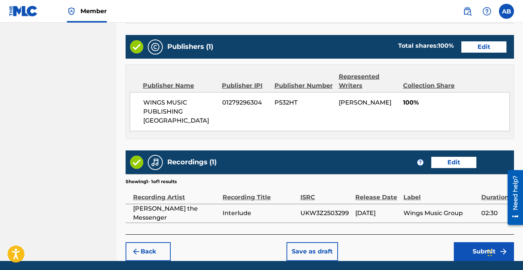
scroll to position [383, 0]
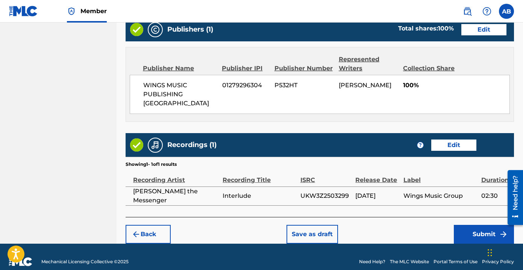
click at [263, 230] on button "Submit" at bounding box center [484, 234] width 60 height 19
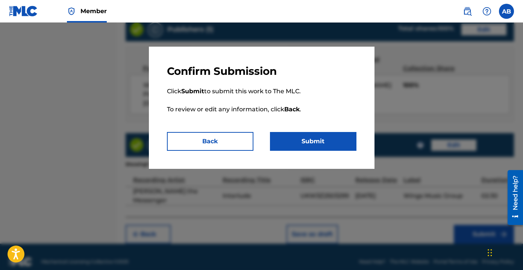
click at [263, 145] on button "Submit" at bounding box center [313, 141] width 86 height 19
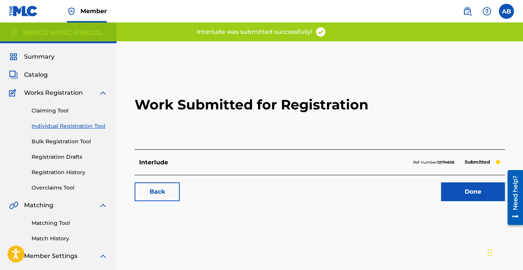
click at [263, 187] on link "Done" at bounding box center [473, 191] width 64 height 19
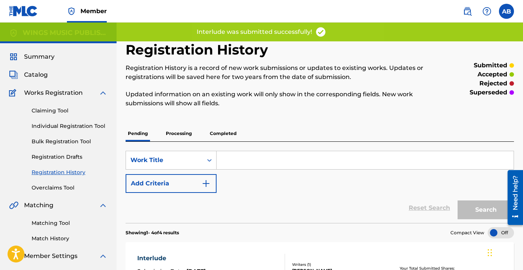
click at [86, 127] on link "Individual Registration Tool" at bounding box center [70, 126] width 76 height 8
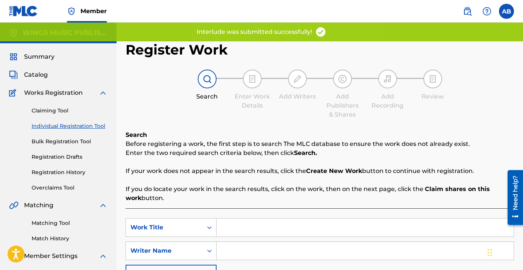
click at [263, 229] on input "Search Form" at bounding box center [365, 227] width 297 height 18
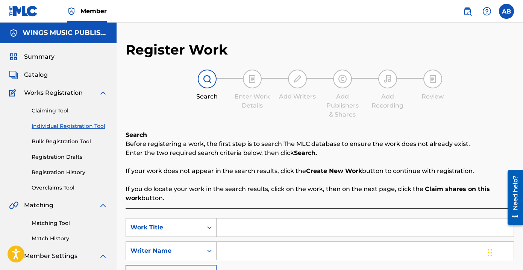
click at [236, 226] on input "Search Form" at bounding box center [365, 227] width 297 height 18
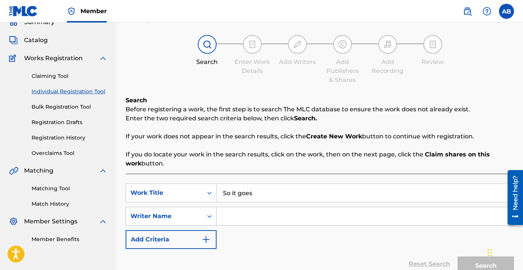
type input "So it goes"
click at [263, 211] on input "Search Form" at bounding box center [365, 216] width 297 height 18
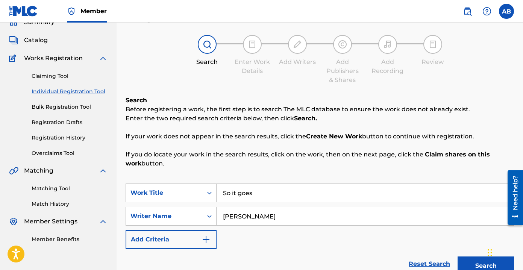
type input "[PERSON_NAME]"
click at [263, 256] on button "Search" at bounding box center [486, 265] width 56 height 19
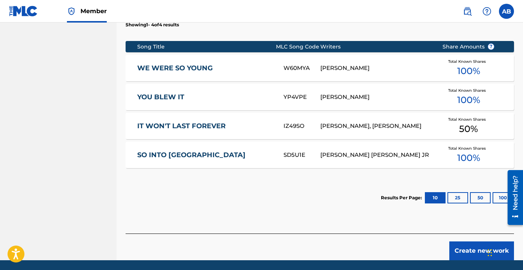
scroll to position [309, 0]
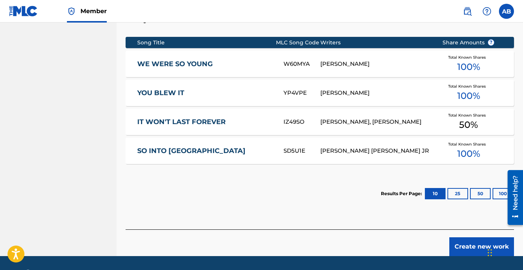
click at [263, 250] on button "Create new work" at bounding box center [481, 246] width 65 height 19
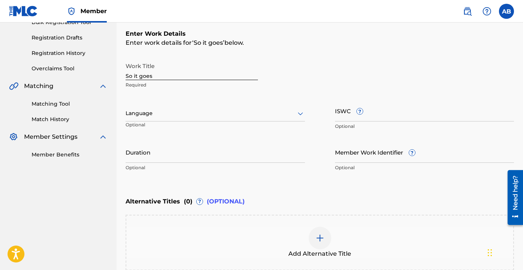
scroll to position [111, 0]
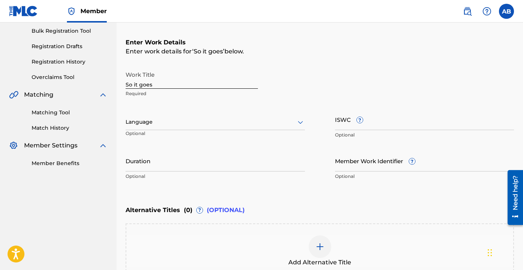
click at [238, 121] on div at bounding box center [215, 121] width 179 height 9
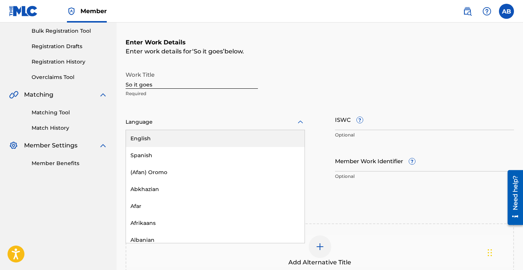
click at [226, 138] on div "English" at bounding box center [215, 138] width 179 height 17
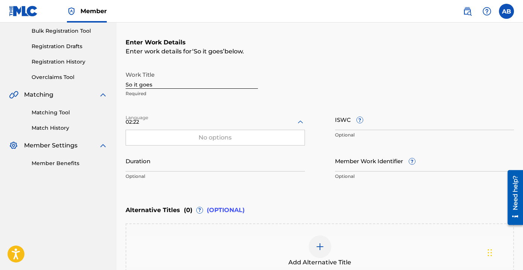
type input "02:22"
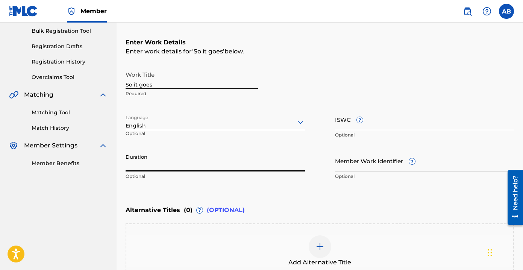
click at [259, 158] on input "Duration" at bounding box center [215, 160] width 179 height 21
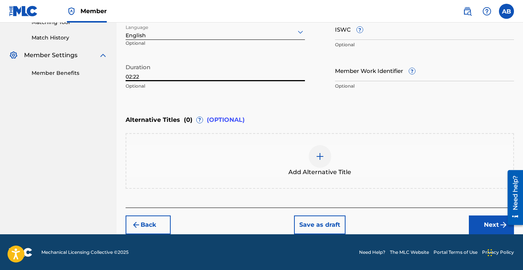
type input "02:22"
click at [263, 220] on button "Next" at bounding box center [491, 224] width 45 height 19
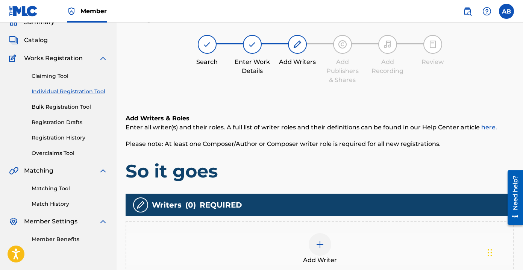
scroll to position [34, 0]
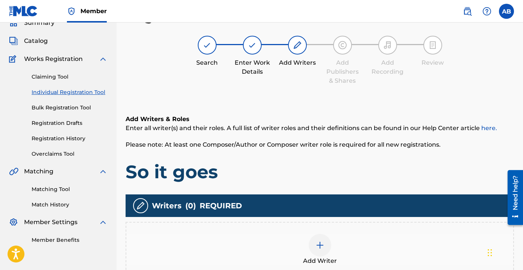
click at [263, 228] on div "Add Writer" at bounding box center [320, 250] width 388 height 56
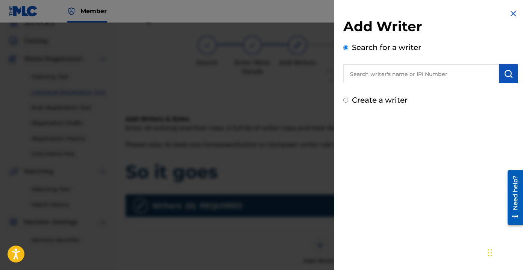
click at [263, 67] on input "text" at bounding box center [421, 73] width 156 height 19
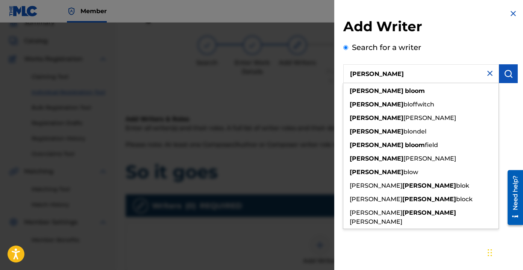
type input "[PERSON_NAME]"
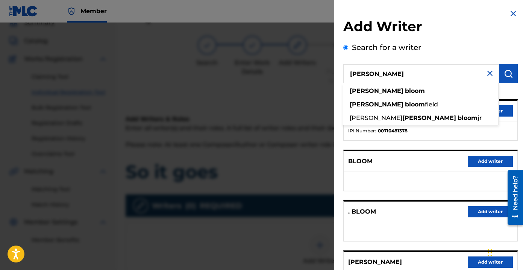
click at [263, 169] on div "BLOOM Add writer" at bounding box center [431, 161] width 174 height 21
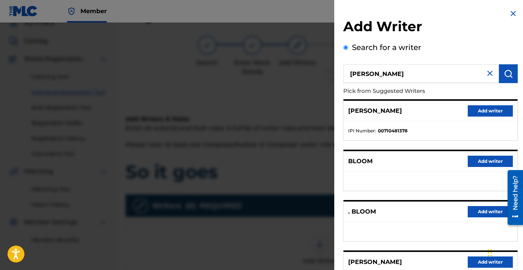
click at [263, 109] on button "Add writer" at bounding box center [490, 110] width 45 height 11
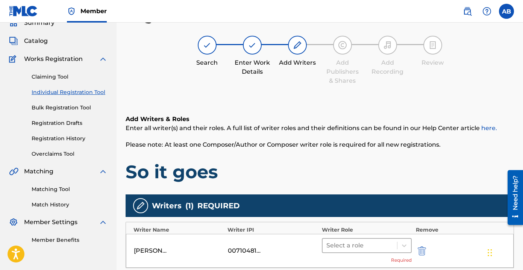
click at [263, 246] on div at bounding box center [359, 245] width 67 height 11
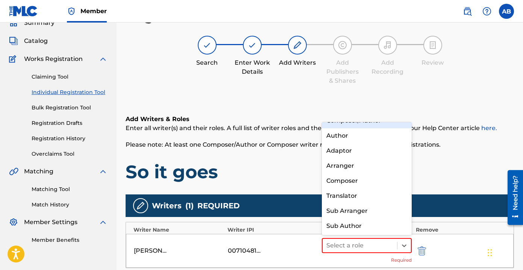
scroll to position [0, 0]
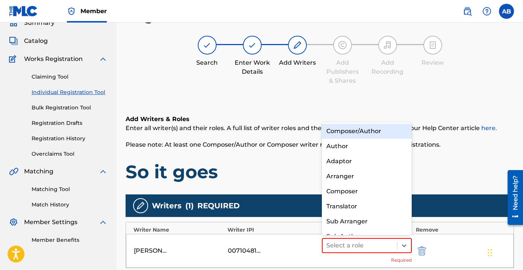
click at [263, 132] on div "Composer/Author" at bounding box center [367, 131] width 90 height 15
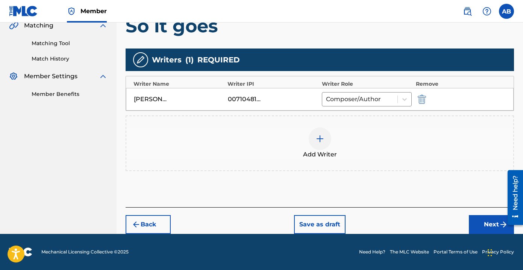
click at [263, 221] on button "Next" at bounding box center [491, 224] width 45 height 19
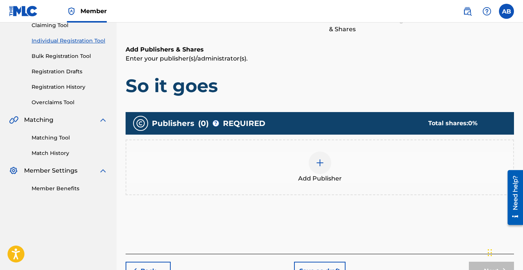
scroll to position [91, 0]
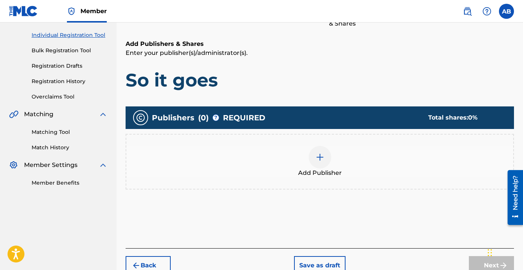
click at [263, 154] on div "Add Publisher" at bounding box center [319, 162] width 387 height 32
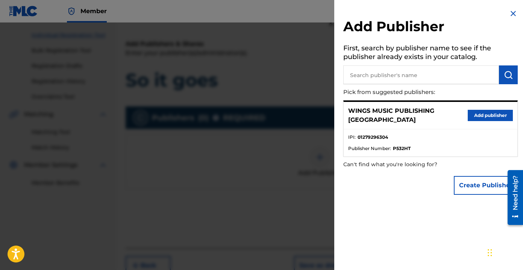
click at [263, 115] on button "Add publisher" at bounding box center [490, 115] width 45 height 11
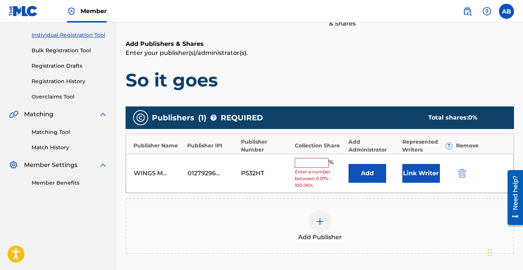
click at [263, 157] on div "WINGS MUSIC PUBLISHING USA 01279296304 P532HT % Enter a number between 0.01% - …" at bounding box center [320, 173] width 388 height 39
click at [263, 161] on input "text" at bounding box center [312, 163] width 34 height 10
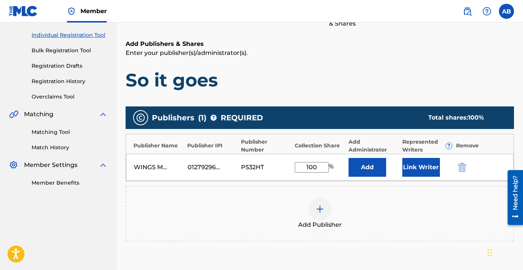
type input "100"
click at [263, 167] on button "Link Writer" at bounding box center [421, 167] width 38 height 19
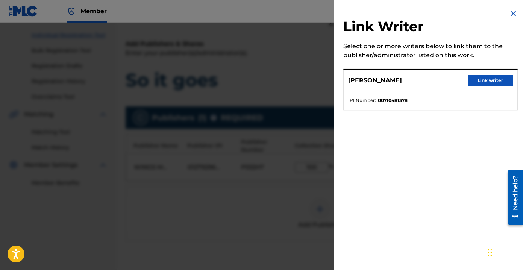
click at [263, 77] on button "Link writer" at bounding box center [490, 80] width 45 height 11
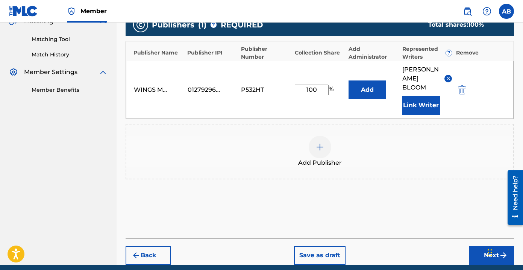
click at [263, 246] on button "Next" at bounding box center [491, 255] width 45 height 19
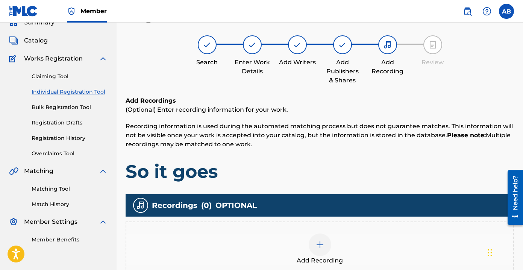
scroll to position [34, 0]
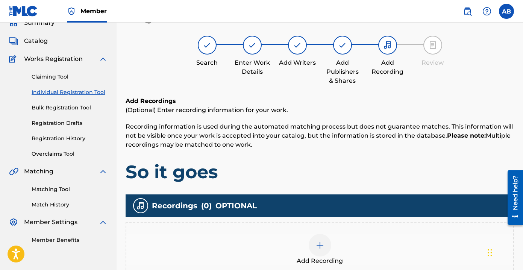
click at [263, 237] on div "Add Recording" at bounding box center [319, 250] width 387 height 32
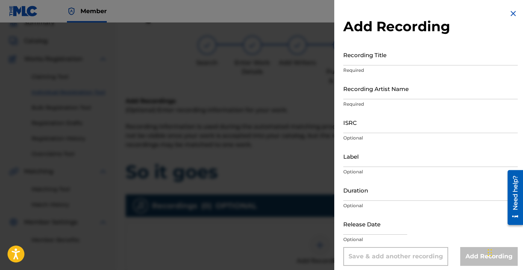
click at [263, 68] on p "Required" at bounding box center [430, 70] width 174 height 7
click at [263, 60] on input "Recording Title" at bounding box center [430, 54] width 174 height 21
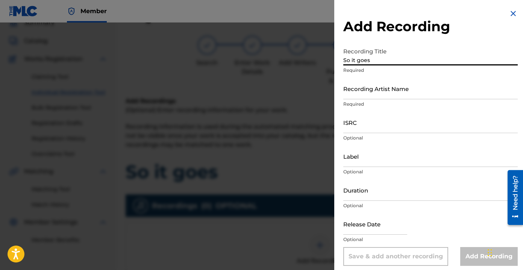
type input "So it goes"
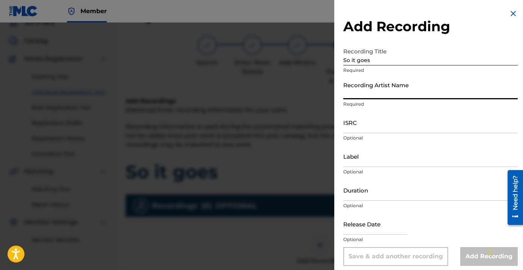
click at [263, 86] on input "Recording Artist Name" at bounding box center [430, 88] width 174 height 21
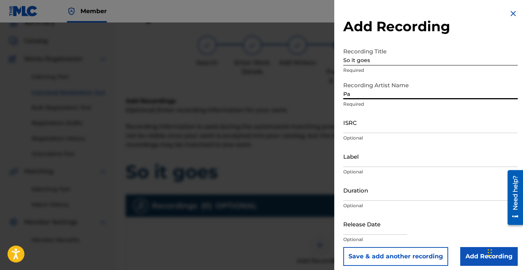
type input "[PERSON_NAME] the Messenger"
click at [263, 126] on input "ISRC" at bounding box center [430, 122] width 174 height 21
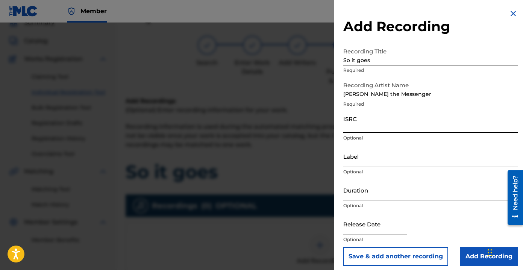
paste input "UKW3Z2503300"
type input "UKW3Z2503300"
click at [263, 161] on input "Label" at bounding box center [430, 156] width 174 height 21
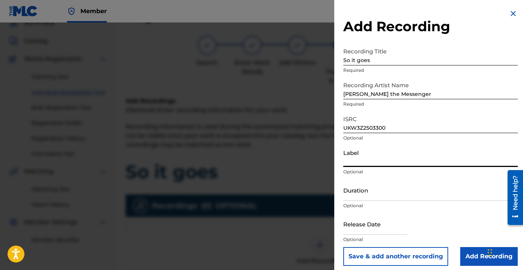
type input "Wings Music Group"
click at [263, 193] on input "Duration" at bounding box center [430, 189] width 174 height 21
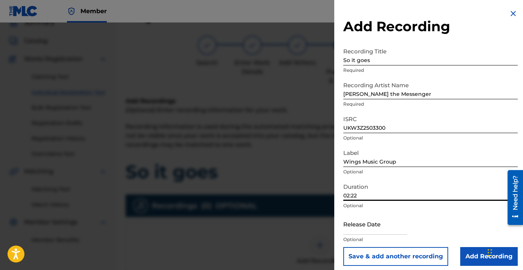
type input "02:22"
click at [263, 226] on input "text" at bounding box center [375, 223] width 64 height 21
select select "8"
select select "2025"
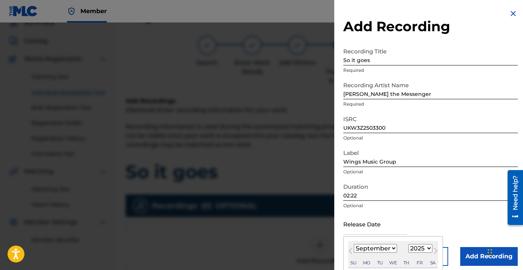
type input "[DATE]"
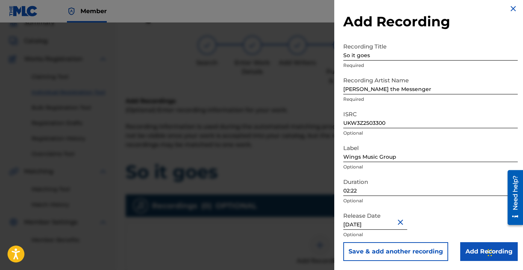
scroll to position [5, 0]
click at [263, 247] on input "Add Recording" at bounding box center [489, 251] width 58 height 19
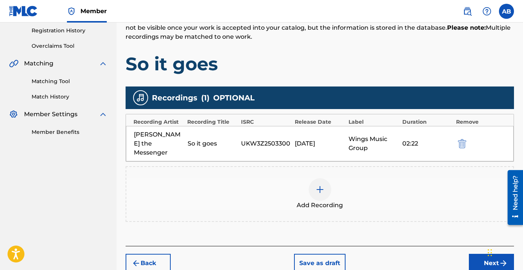
click at [263, 254] on button "Next" at bounding box center [491, 263] width 45 height 19
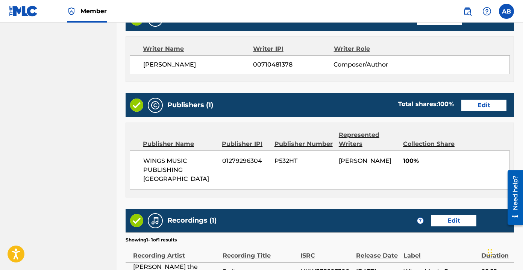
scroll to position [383, 0]
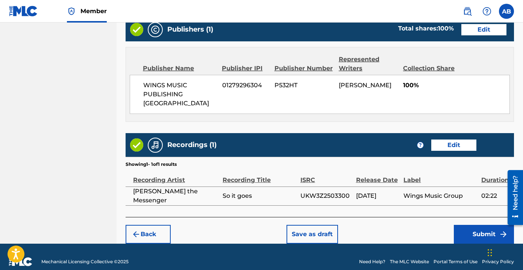
click at [263, 225] on button "Submit" at bounding box center [484, 234] width 60 height 19
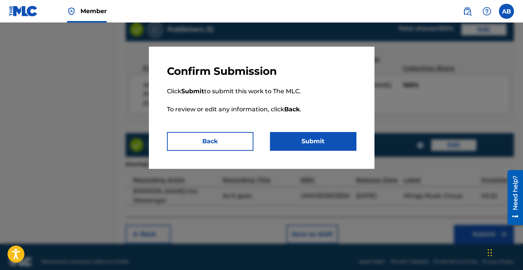
click at [263, 147] on button "Submit" at bounding box center [313, 141] width 86 height 19
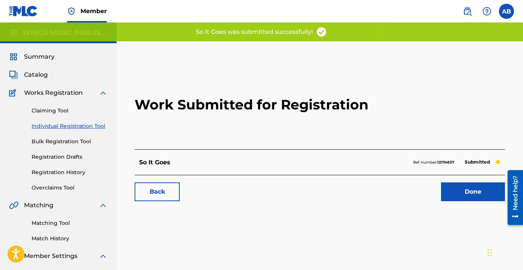
click at [263, 191] on link "Done" at bounding box center [473, 191] width 64 height 19
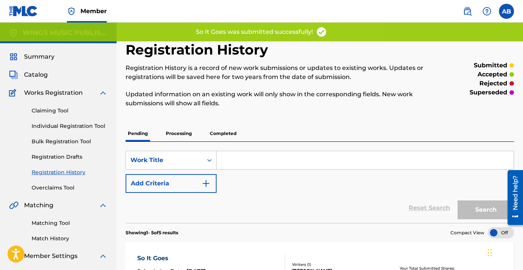
click at [86, 127] on link "Individual Registration Tool" at bounding box center [70, 126] width 76 height 8
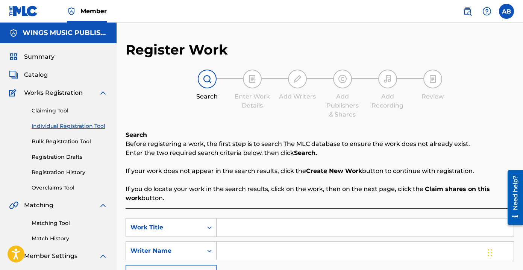
click at [263, 212] on div "SearchWithCriteria3c8c514f-6832-4049-99cd-d83baeeb9c64 Work Title SearchWithCri…" at bounding box center [320, 269] width 388 height 123
click at [263, 229] on input "Search Form" at bounding box center [365, 227] width 297 height 18
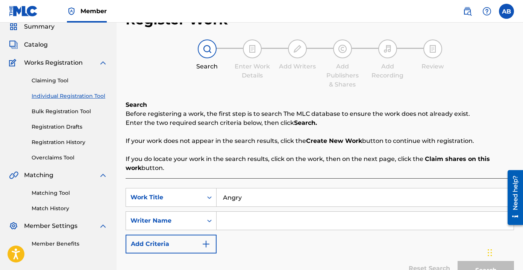
type input "Angry"
click at [263, 218] on input "Search Form" at bounding box center [365, 221] width 297 height 18
type input "[PERSON_NAME]"
click at [263, 261] on button "Search" at bounding box center [486, 270] width 56 height 19
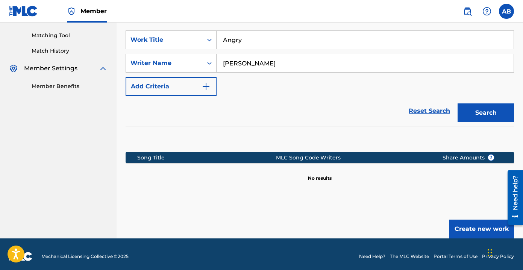
scroll to position [192, 0]
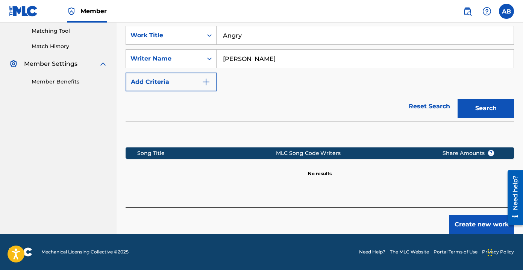
click at [263, 223] on button "Create new work" at bounding box center [481, 224] width 65 height 19
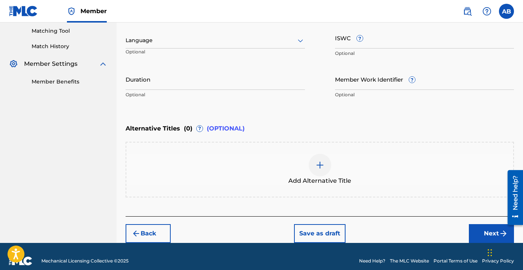
scroll to position [126, 0]
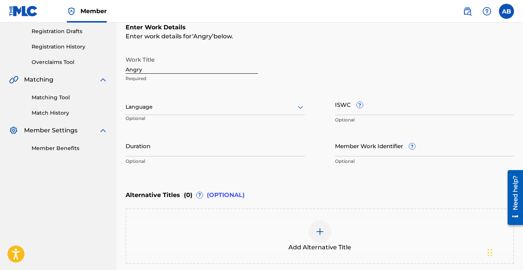
click at [241, 107] on div at bounding box center [215, 106] width 179 height 9
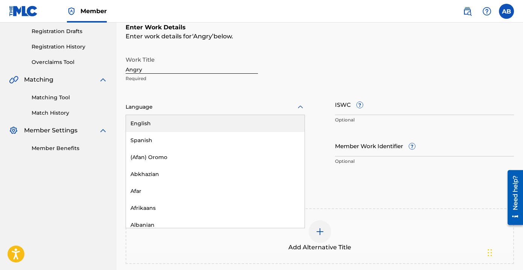
click at [235, 124] on div "English" at bounding box center [215, 123] width 179 height 17
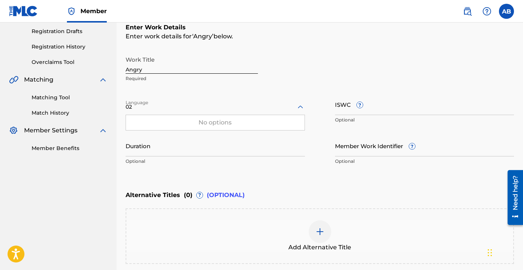
type input "02"
click at [165, 149] on input "Duration" at bounding box center [215, 145] width 179 height 21
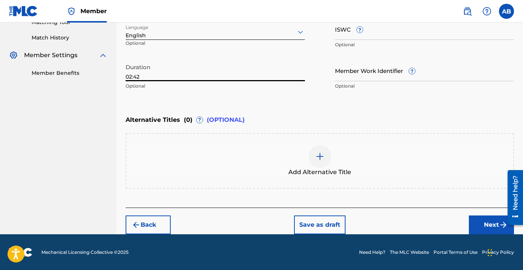
type input "02:42"
click at [263, 228] on button "Next" at bounding box center [491, 224] width 45 height 19
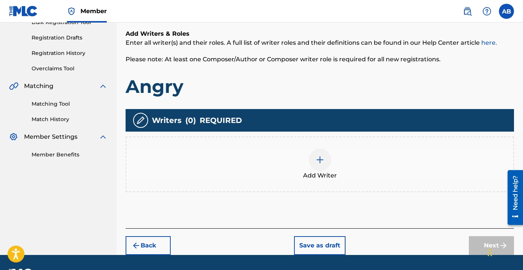
scroll to position [132, 0]
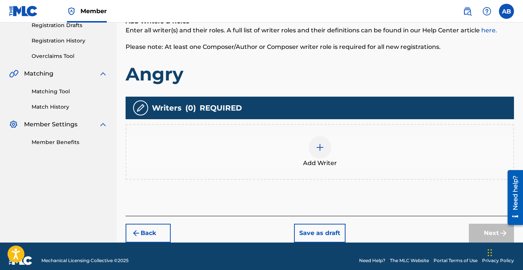
click at [263, 150] on div "Add Writer" at bounding box center [319, 152] width 387 height 32
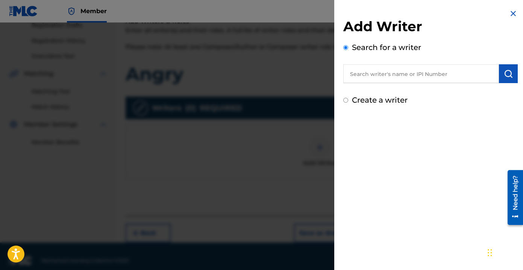
click at [263, 68] on input "text" at bounding box center [421, 73] width 156 height 19
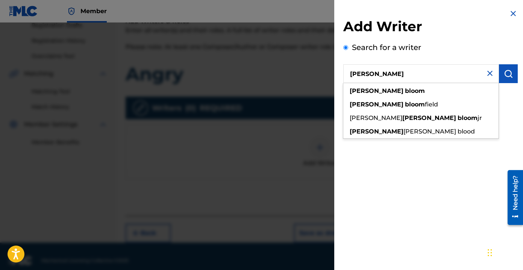
type input "[PERSON_NAME]"
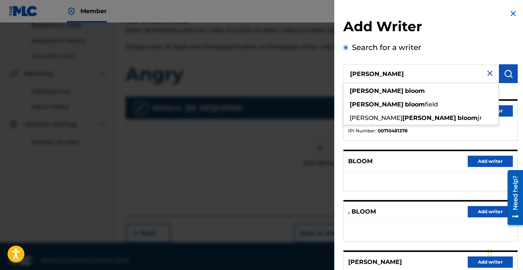
click at [263, 29] on h2 "Add Writer" at bounding box center [430, 27] width 174 height 19
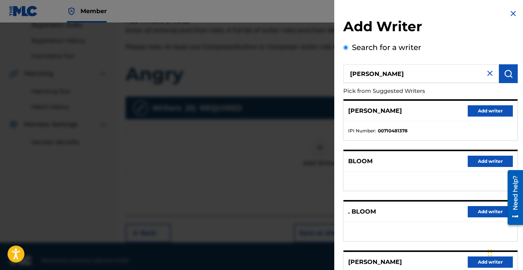
click at [263, 114] on button "Add writer" at bounding box center [490, 110] width 45 height 11
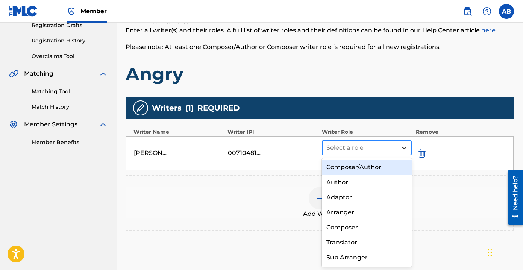
click at [263, 147] on icon at bounding box center [404, 148] width 5 height 3
click at [263, 165] on div "Composer/Author" at bounding box center [367, 167] width 90 height 15
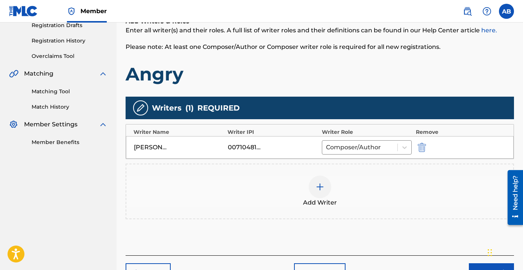
scroll to position [180, 0]
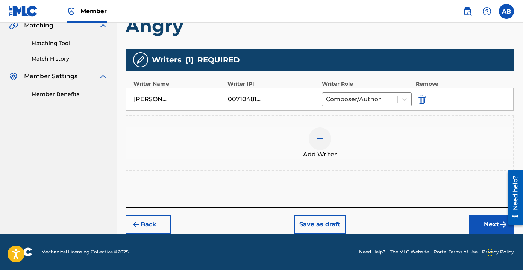
click at [263, 226] on button "Next" at bounding box center [491, 224] width 45 height 19
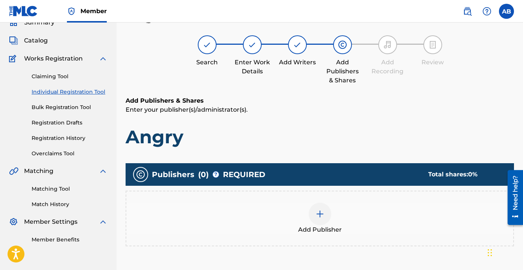
scroll to position [34, 0]
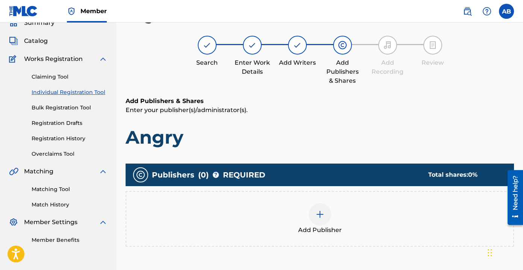
click at [263, 202] on div "Add Publisher" at bounding box center [320, 219] width 388 height 56
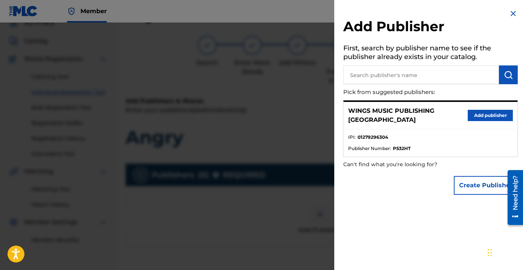
click at [263, 113] on button "Add publisher" at bounding box center [490, 115] width 45 height 11
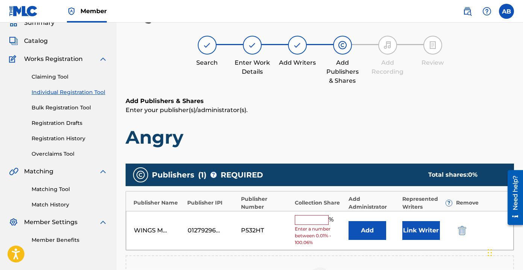
click at [263, 220] on input "text" at bounding box center [312, 220] width 34 height 10
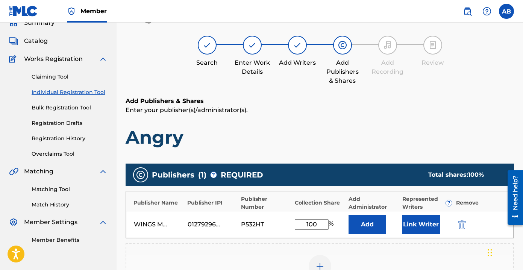
type input "100"
click at [263, 226] on button "Link Writer" at bounding box center [421, 224] width 38 height 19
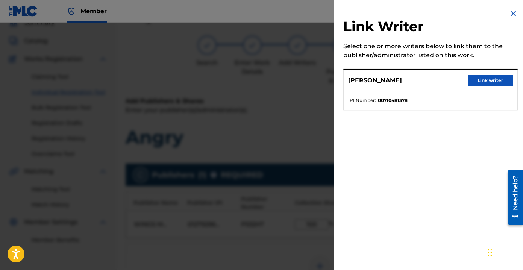
click at [263, 83] on button "Link writer" at bounding box center [490, 80] width 45 height 11
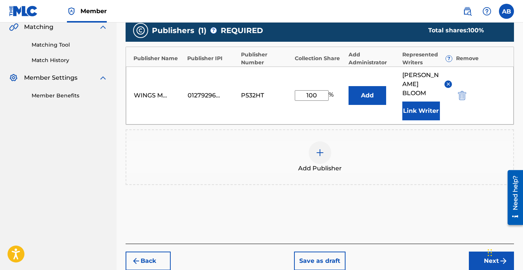
click at [263, 252] on button "Next" at bounding box center [491, 261] width 45 height 19
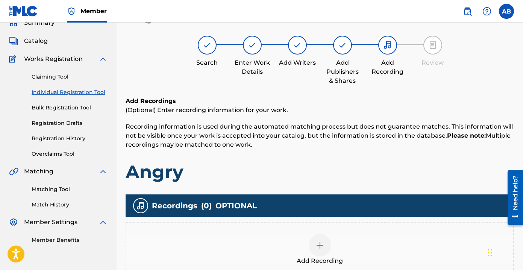
click at [263, 241] on div "Add Recording" at bounding box center [319, 250] width 387 height 32
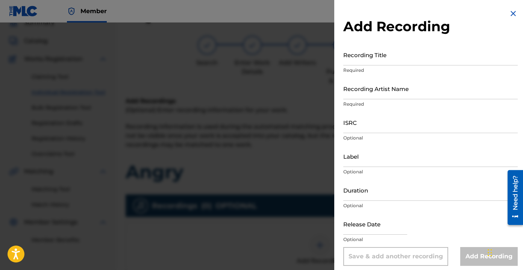
click at [263, 58] on input "Recording Title" at bounding box center [430, 54] width 174 height 21
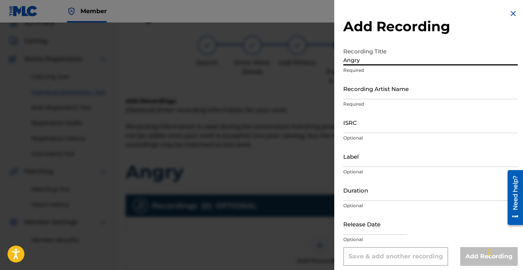
type input "Angry"
click at [263, 93] on input "Recording Artist Name" at bounding box center [430, 88] width 174 height 21
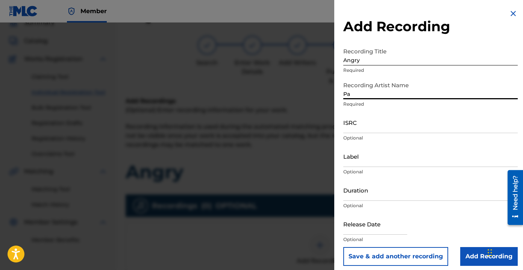
type input "[PERSON_NAME] the Messenger"
click at [263, 120] on input "ISRC" at bounding box center [430, 122] width 174 height 21
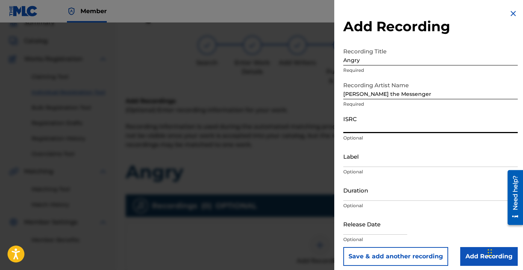
paste input "UKW3Z2502135"
type input "UKW3Z2502135"
click at [263, 161] on input "Label" at bounding box center [430, 156] width 174 height 21
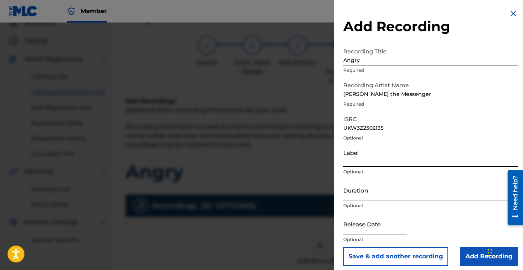
type input "Wings Music Group"
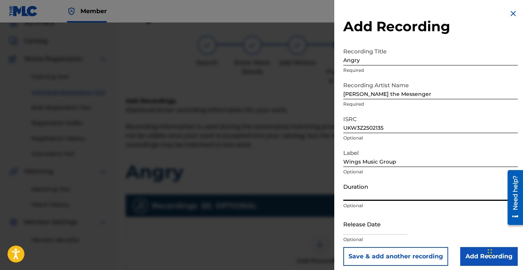
click at [263, 191] on input "Duration" at bounding box center [430, 189] width 174 height 21
type input "02:42"
click at [263, 223] on input "text" at bounding box center [375, 223] width 64 height 21
select select "8"
select select "2025"
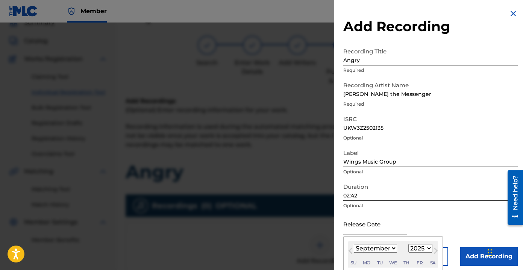
type input "[DATE]"
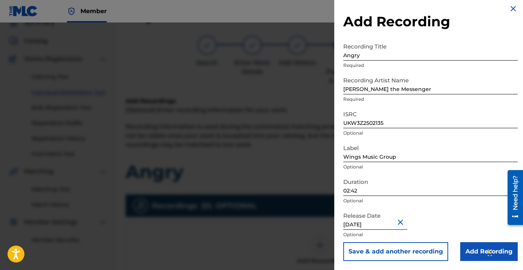
scroll to position [5, 0]
click at [263, 244] on input "Add Recording" at bounding box center [489, 251] width 58 height 19
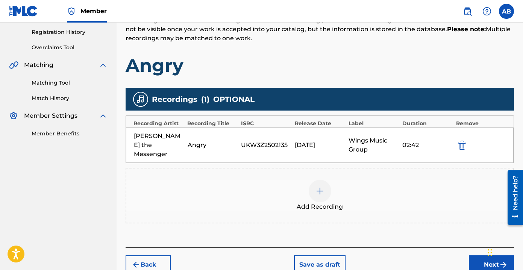
click at [263, 255] on button "Next" at bounding box center [491, 264] width 45 height 19
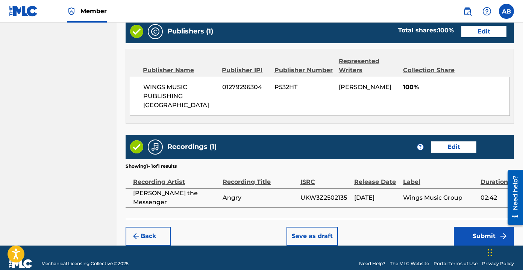
scroll to position [383, 0]
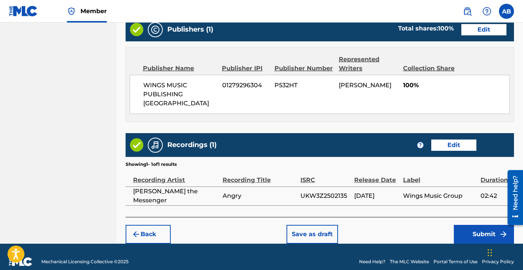
click at [263, 226] on button "Submit" at bounding box center [484, 234] width 60 height 19
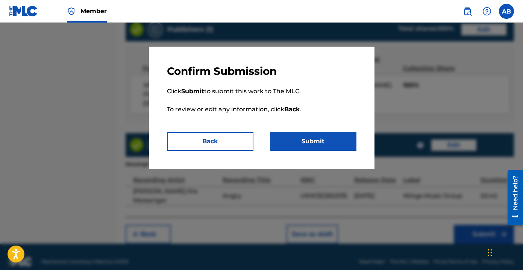
click at [263, 145] on button "Submit" at bounding box center [313, 141] width 86 height 19
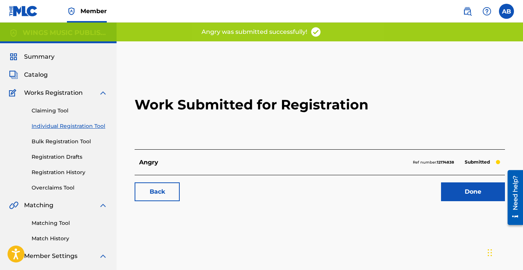
click at [263, 188] on link "Done" at bounding box center [473, 191] width 64 height 19
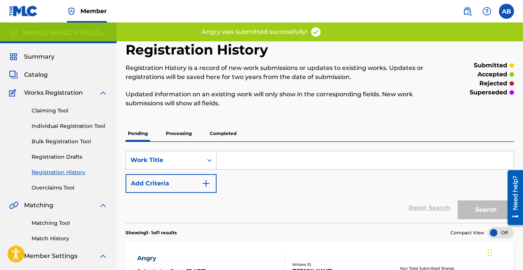
click at [72, 127] on link "Individual Registration Tool" at bounding box center [70, 126] width 76 height 8
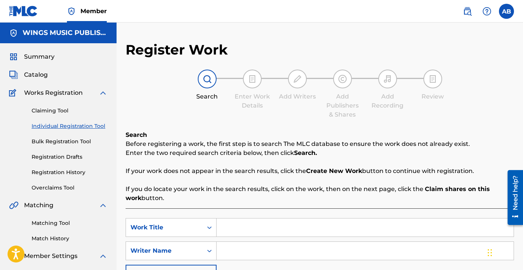
click at [263, 226] on input "Search Form" at bounding box center [365, 227] width 297 height 18
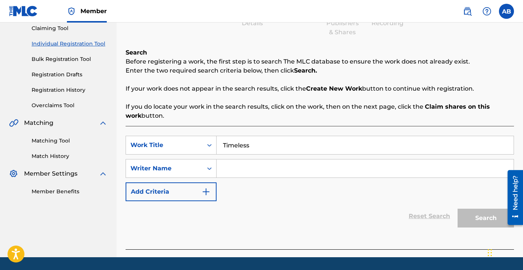
scroll to position [91, 0]
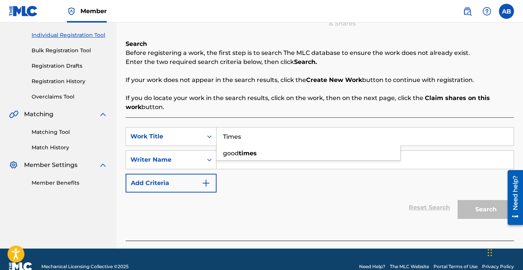
type input "Times"
click at [263, 159] on input "Search Form" at bounding box center [365, 160] width 297 height 18
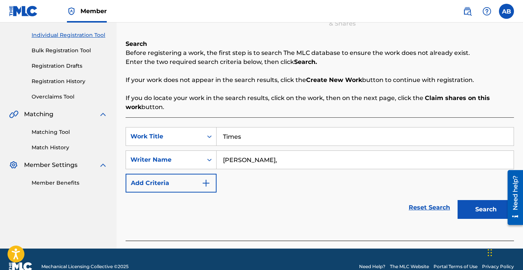
click at [263, 200] on button "Search" at bounding box center [486, 209] width 56 height 19
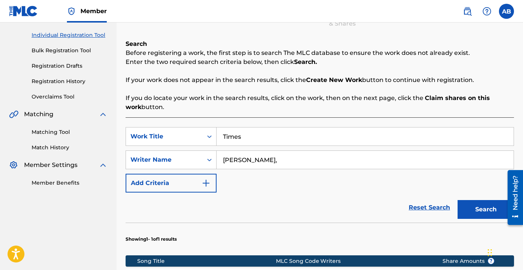
click at [263, 165] on input "[PERSON_NAME]," at bounding box center [365, 160] width 297 height 18
type input "[PERSON_NAME]"
click at [263, 200] on button "Search" at bounding box center [486, 209] width 56 height 19
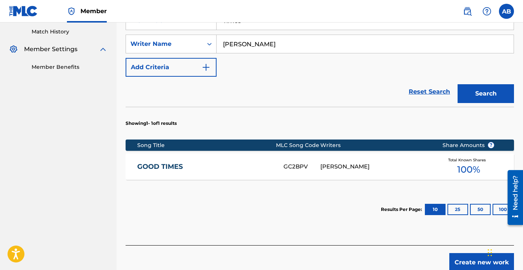
scroll to position [245, 0]
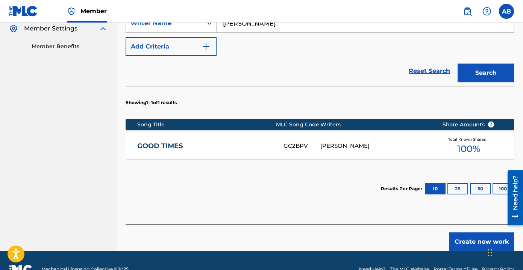
click at [263, 239] on button "Create new work" at bounding box center [481, 241] width 65 height 19
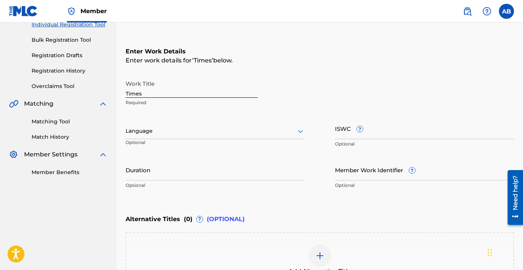
scroll to position [101, 0]
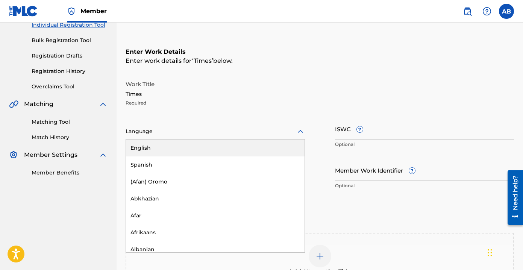
click at [193, 132] on div at bounding box center [215, 131] width 179 height 9
click at [185, 146] on div "English" at bounding box center [215, 148] width 179 height 17
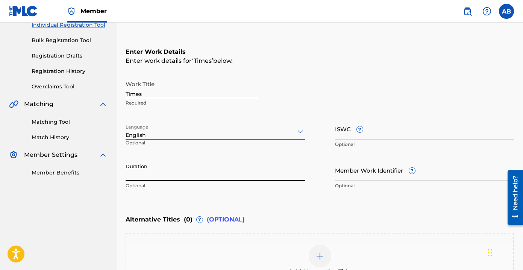
click at [185, 165] on input "Duration" at bounding box center [215, 169] width 179 height 21
type input "02:43"
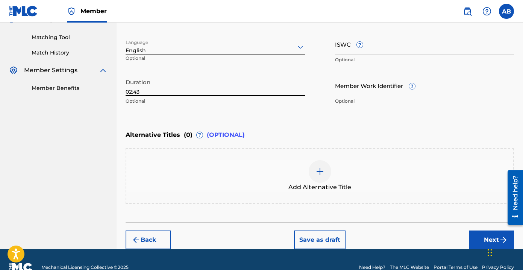
scroll to position [201, 0]
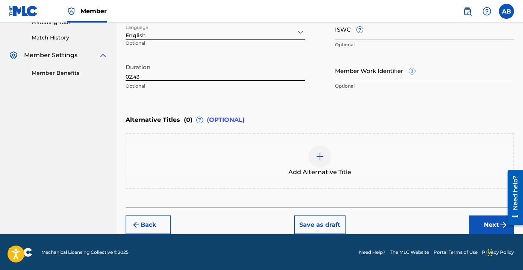
click at [263, 223] on button "Next" at bounding box center [491, 224] width 45 height 19
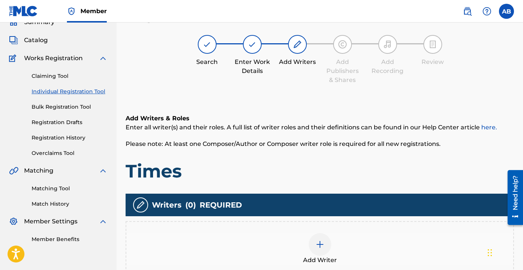
scroll to position [34, 0]
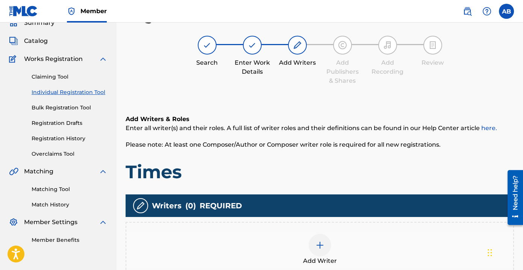
click at [263, 252] on div at bounding box center [320, 245] width 23 height 23
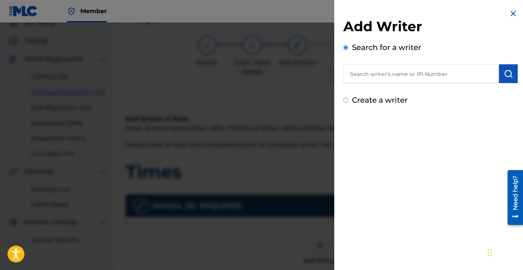
click at [263, 78] on input "text" at bounding box center [421, 73] width 156 height 19
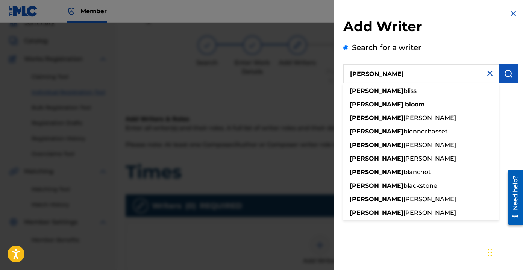
type input "[PERSON_NAME]"
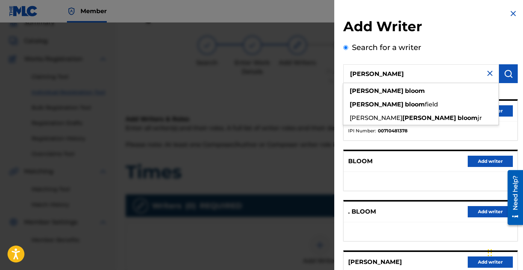
click at [263, 23] on h2 "Add Writer" at bounding box center [430, 27] width 174 height 19
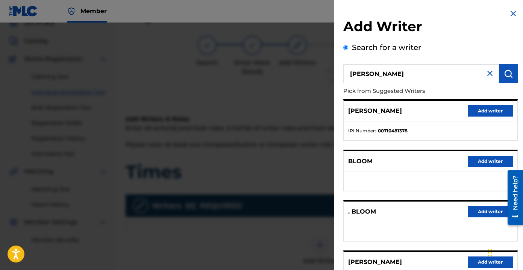
click at [263, 107] on button "Add writer" at bounding box center [490, 110] width 45 height 11
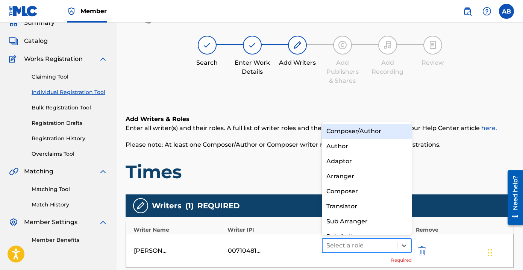
click at [263, 246] on div at bounding box center [359, 245] width 67 height 11
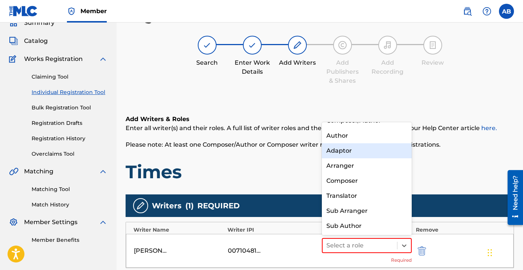
scroll to position [0, 0]
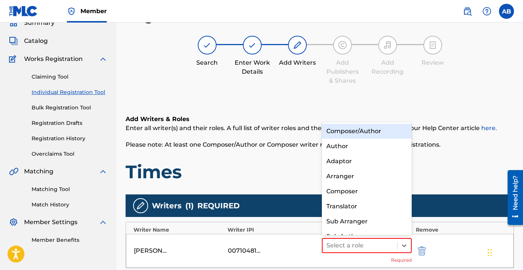
click at [263, 137] on div "Composer/Author" at bounding box center [367, 131] width 90 height 15
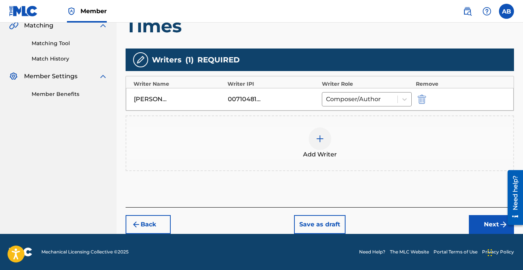
click at [263, 229] on button "Next" at bounding box center [491, 224] width 45 height 19
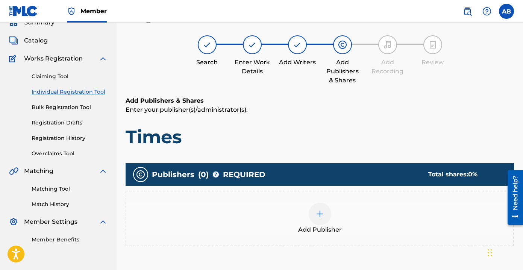
scroll to position [34, 0]
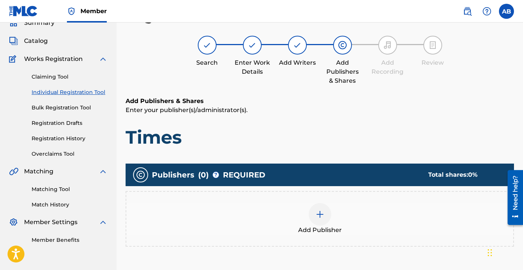
click at [263, 221] on div "Add Publisher" at bounding box center [319, 219] width 387 height 32
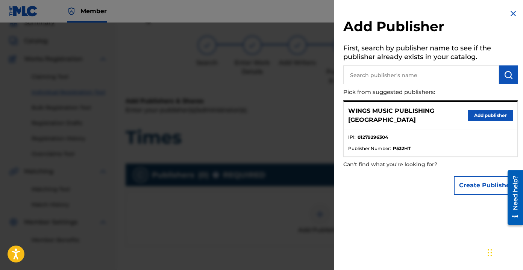
click at [263, 112] on button "Add publisher" at bounding box center [490, 115] width 45 height 11
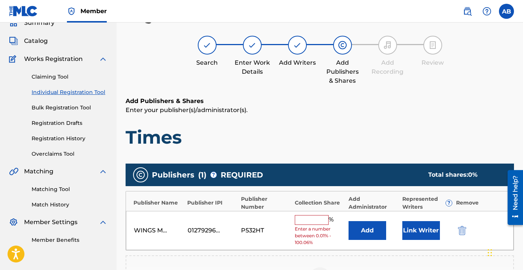
click at [263, 216] on input "text" at bounding box center [312, 220] width 34 height 10
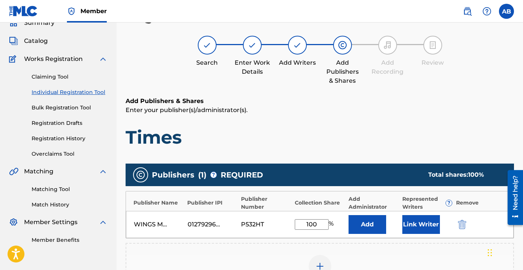
type input "100"
click at [263, 226] on button "Link Writer" at bounding box center [421, 224] width 38 height 19
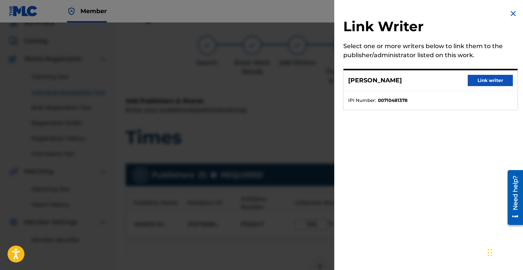
click at [263, 78] on button "Link writer" at bounding box center [490, 80] width 45 height 11
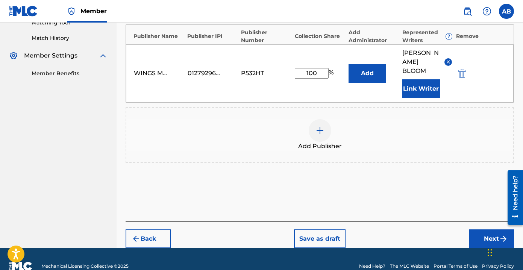
click at [263, 235] on button "Next" at bounding box center [491, 238] width 45 height 19
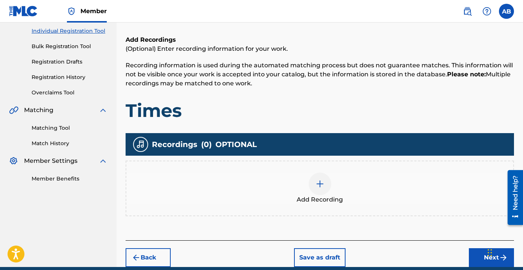
scroll to position [104, 0]
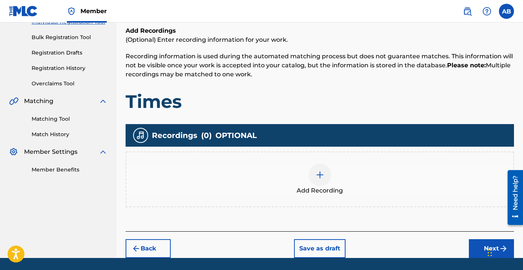
click at [263, 192] on div "Add Recording" at bounding box center [319, 180] width 387 height 32
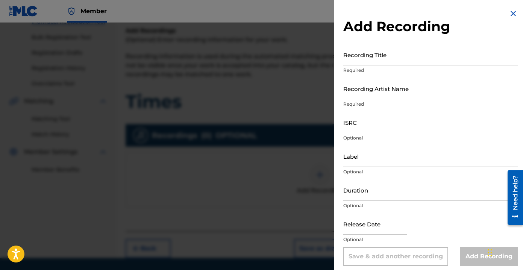
click at [263, 50] on input "Recording Title" at bounding box center [430, 54] width 174 height 21
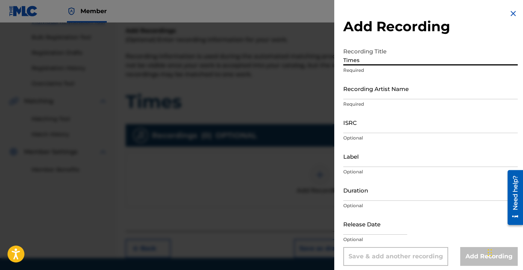
type input "Times"
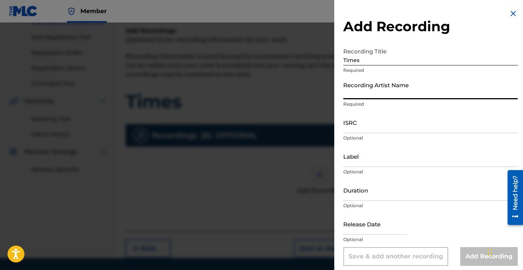
click at [263, 79] on input "Recording Artist Name" at bounding box center [430, 88] width 174 height 21
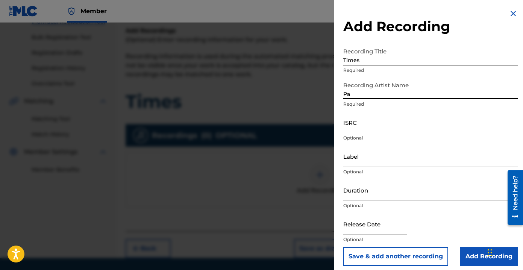
type input "[PERSON_NAME] the Messenger"
click at [263, 127] on input "ISRC" at bounding box center [430, 122] width 174 height 21
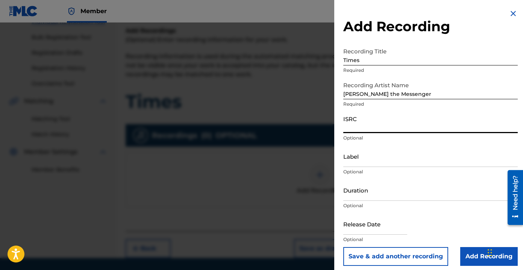
paste input "UKW3Z2503301"
type input "UKW3Z2503301"
click at [263, 152] on input "Label" at bounding box center [430, 156] width 174 height 21
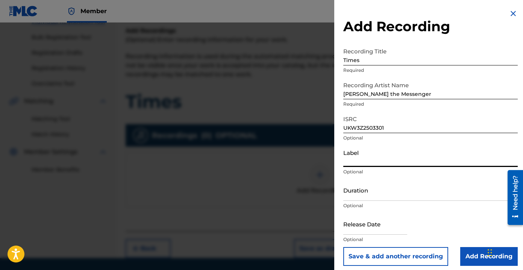
type input "Wings Music Group"
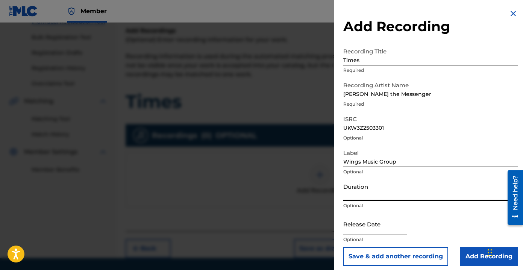
click at [263, 193] on input "Duration" at bounding box center [430, 189] width 174 height 21
type input "02:43"
click at [263, 222] on input "text" at bounding box center [375, 223] width 64 height 21
select select "8"
select select "2025"
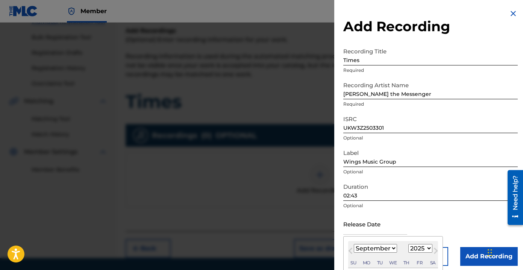
type input "[DATE]"
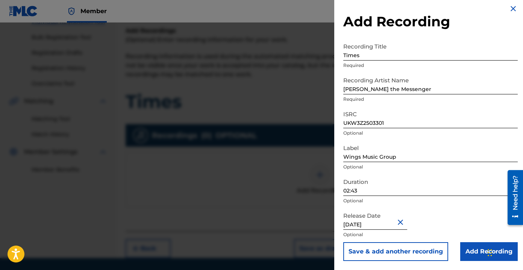
scroll to position [5, 0]
click at [263, 250] on input "Add Recording" at bounding box center [489, 251] width 58 height 19
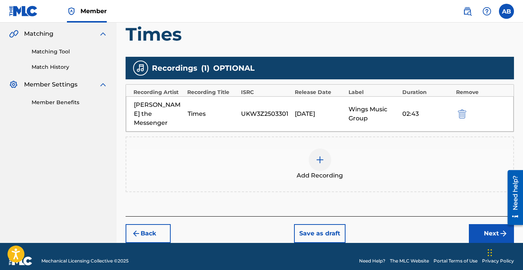
click at [263, 224] on button "Next" at bounding box center [491, 233] width 45 height 19
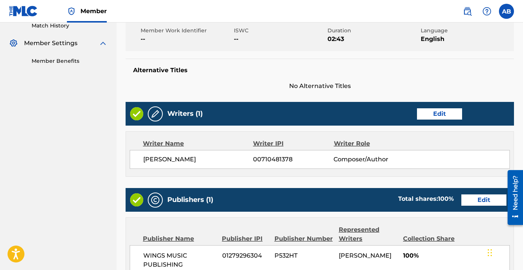
scroll to position [383, 0]
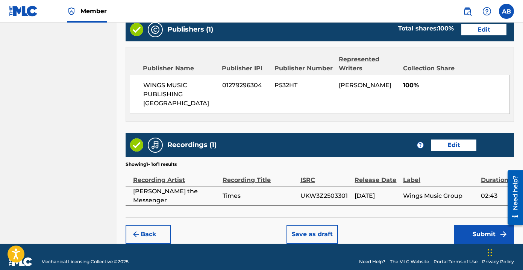
click at [263, 226] on button "Submit" at bounding box center [484, 234] width 60 height 19
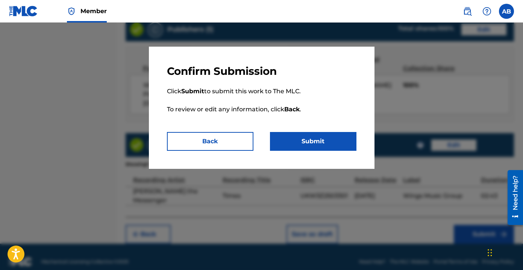
click at [263, 139] on button "Submit" at bounding box center [313, 141] width 86 height 19
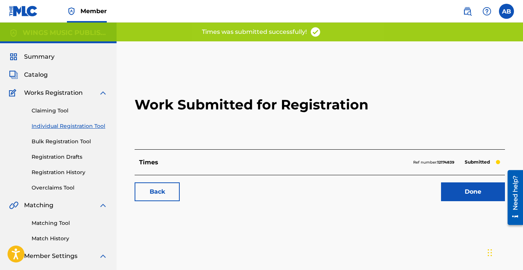
click at [263, 193] on link "Done" at bounding box center [473, 191] width 64 height 19
